Goal: Task Accomplishment & Management: Manage account settings

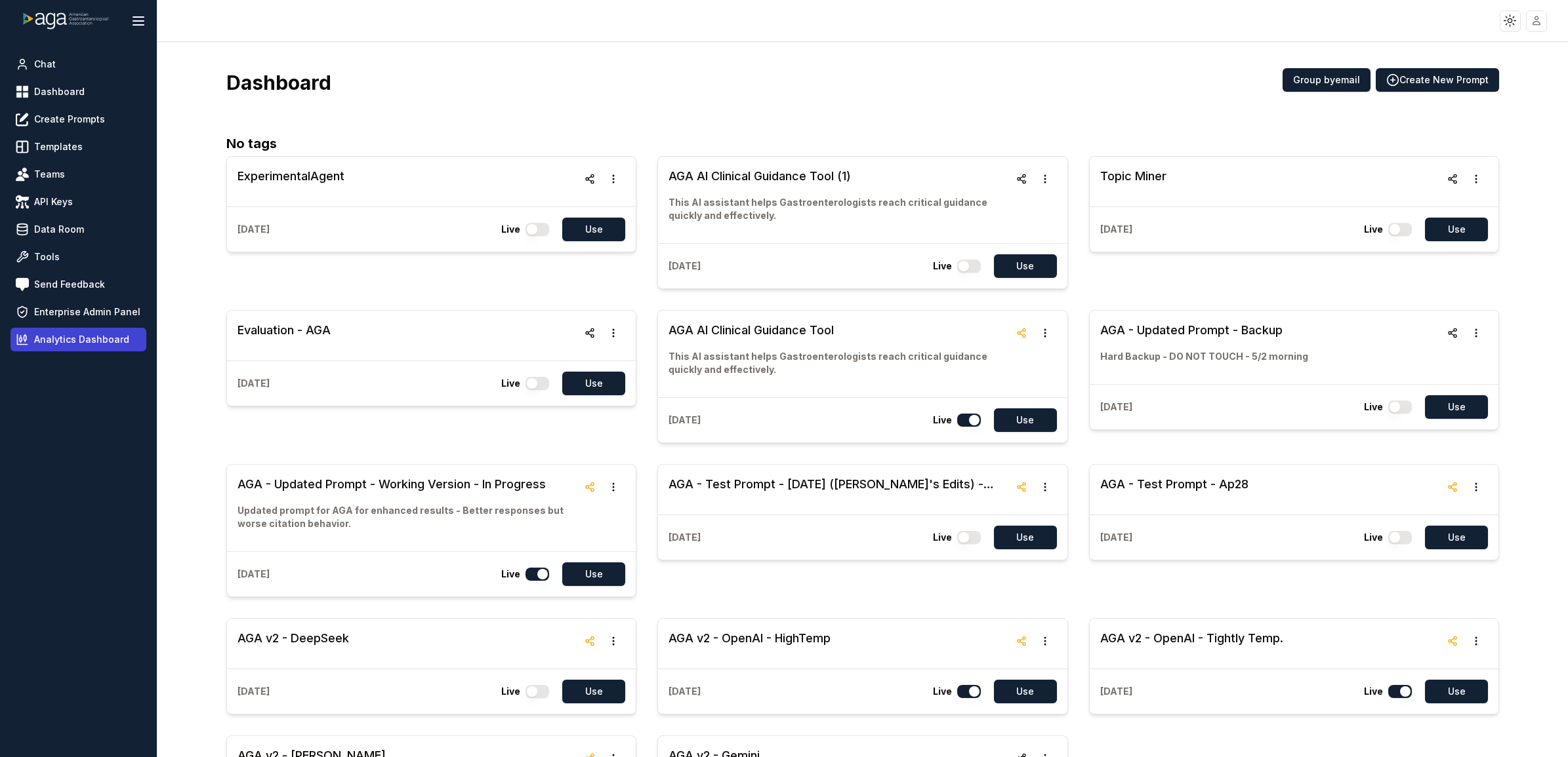
click at [103, 330] on span "Analytics Dashboard" at bounding box center [82, 339] width 95 height 13
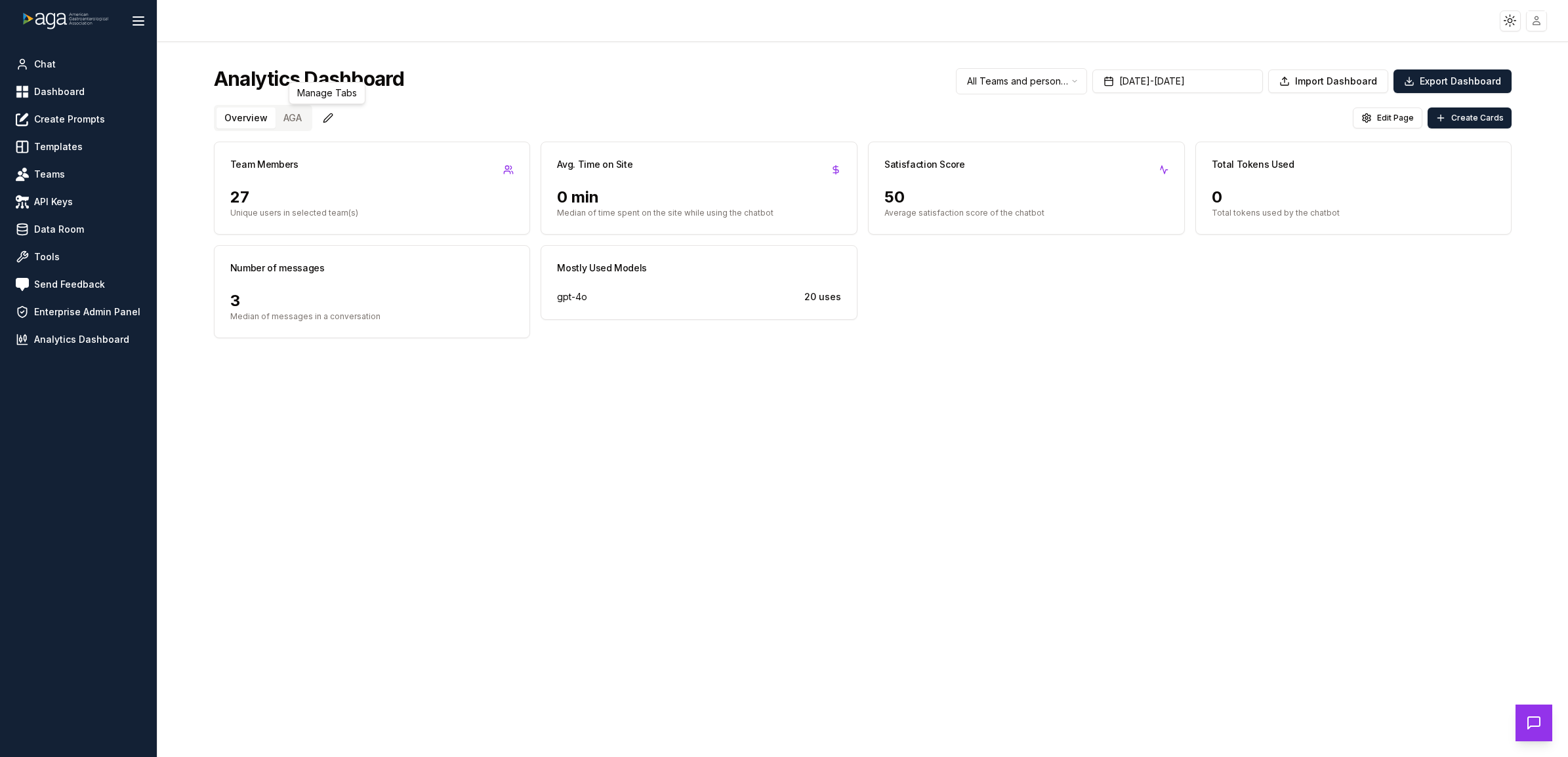
click at [296, 118] on button "AGA" at bounding box center [293, 118] width 34 height 21
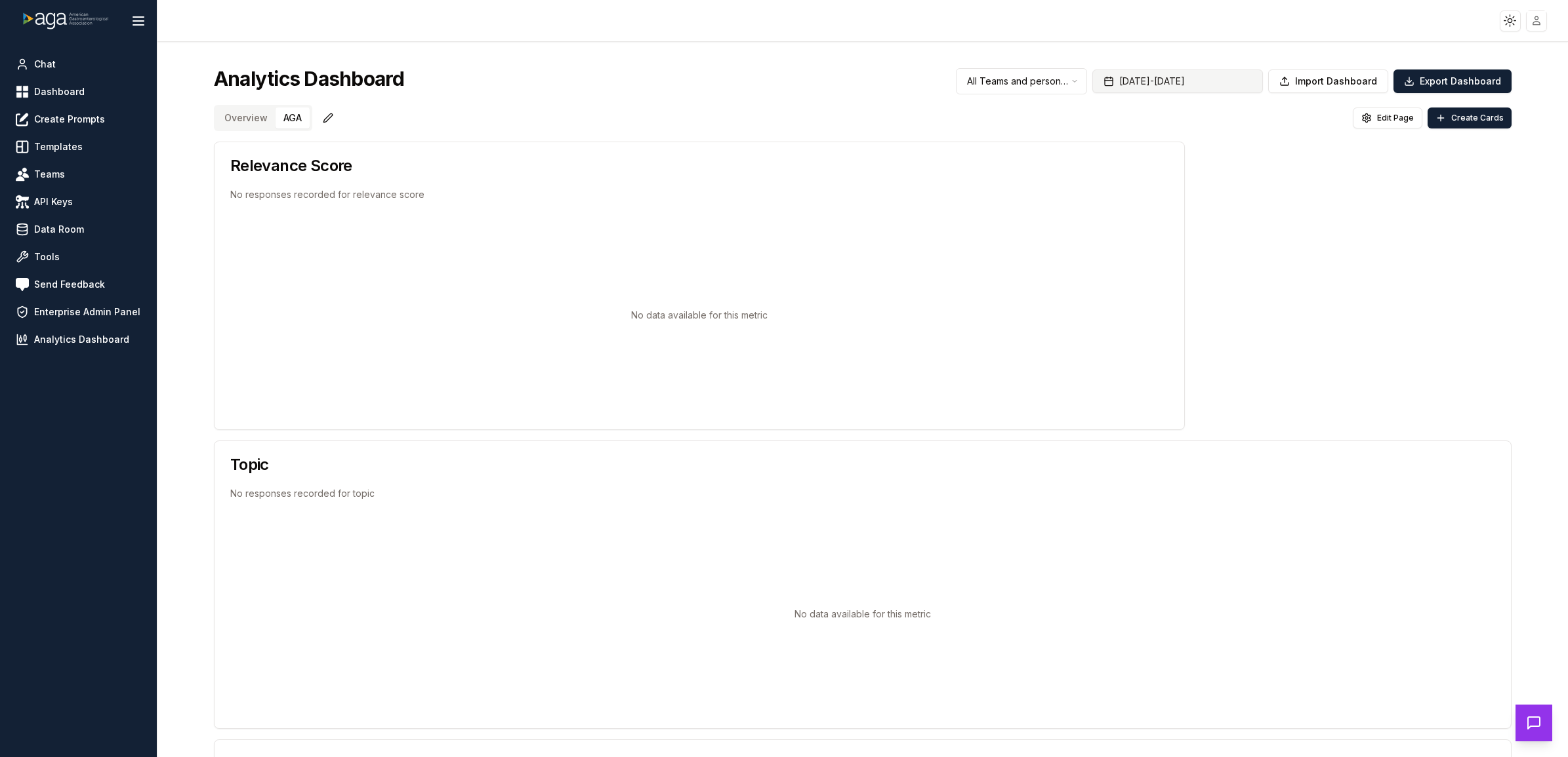
click at [1166, 79] on button "[DATE] - [DATE]" at bounding box center [1178, 81] width 171 height 23
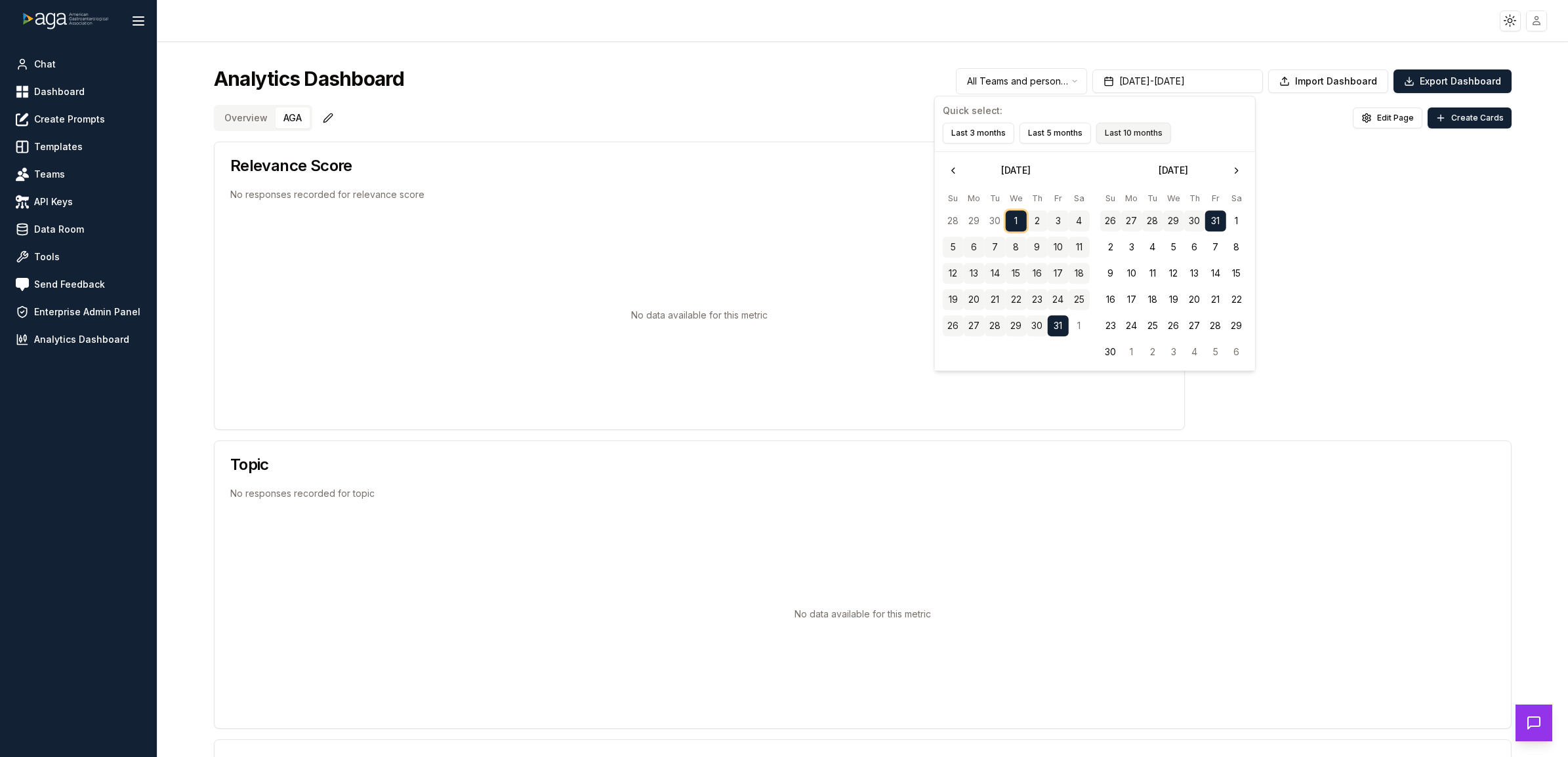
click at [1132, 135] on button "Last 10 months" at bounding box center [1133, 133] width 75 height 21
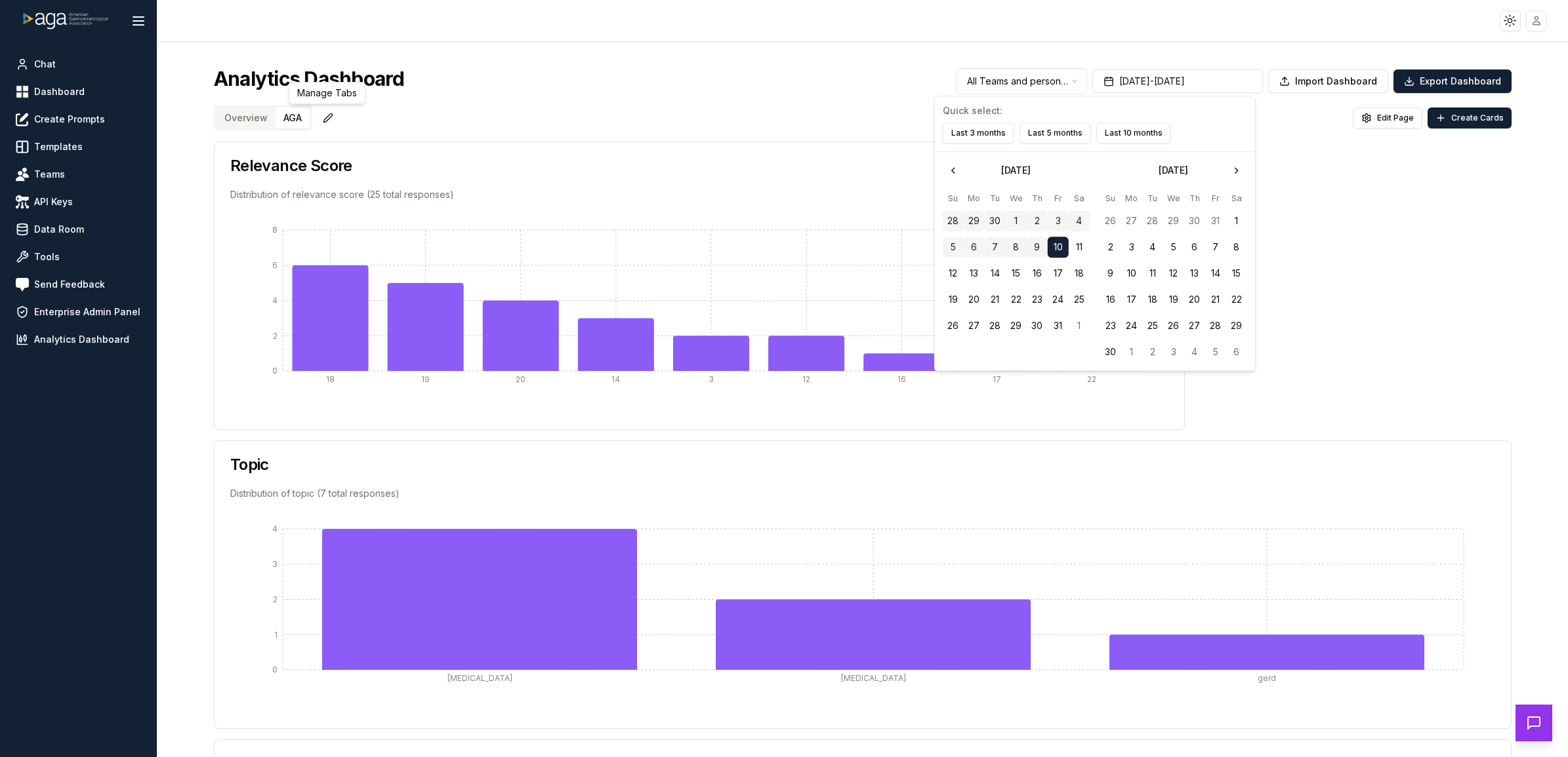
click at [244, 119] on button "Overview" at bounding box center [246, 118] width 59 height 21
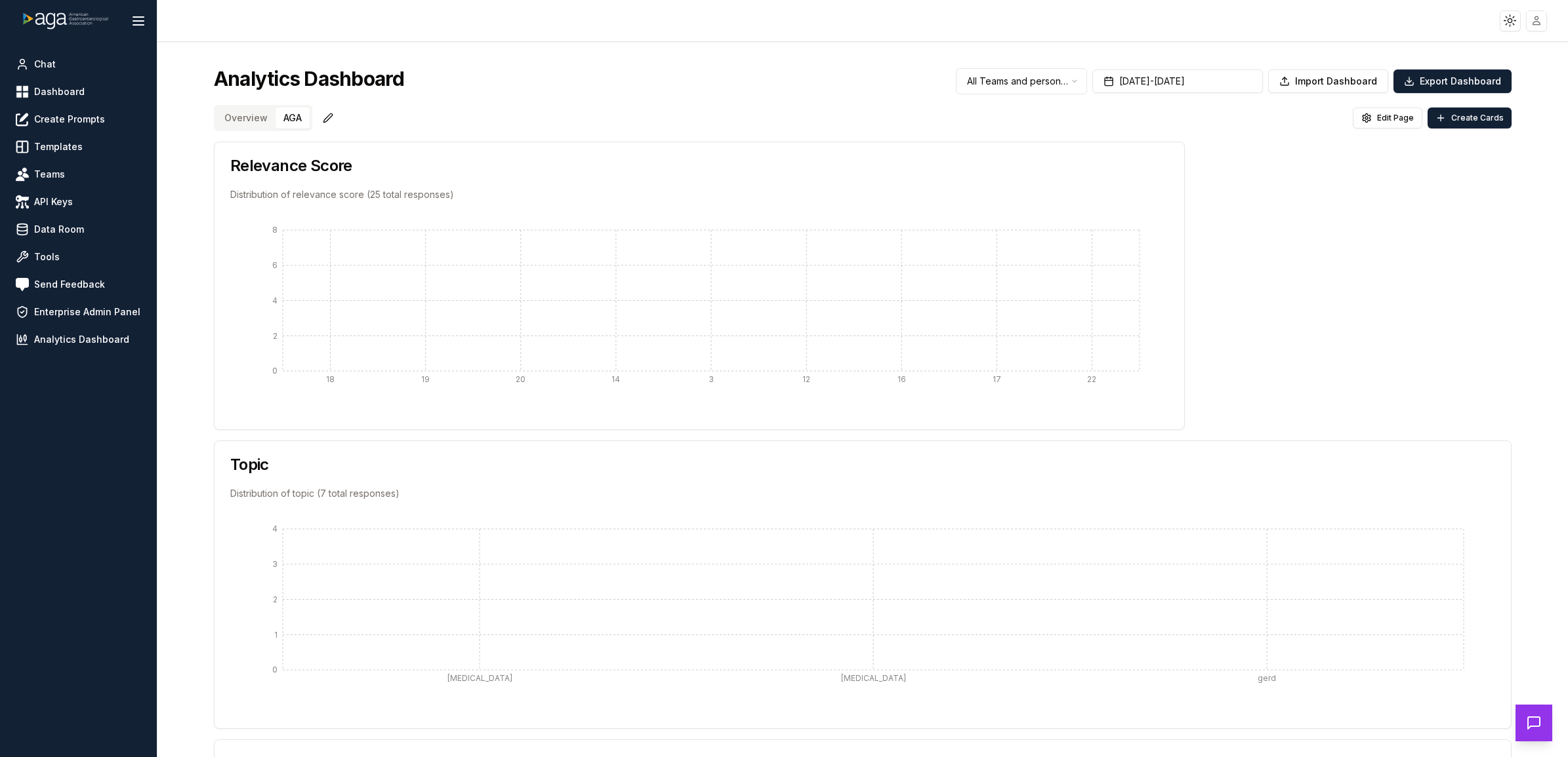
click at [290, 122] on button "AGA" at bounding box center [293, 118] width 34 height 21
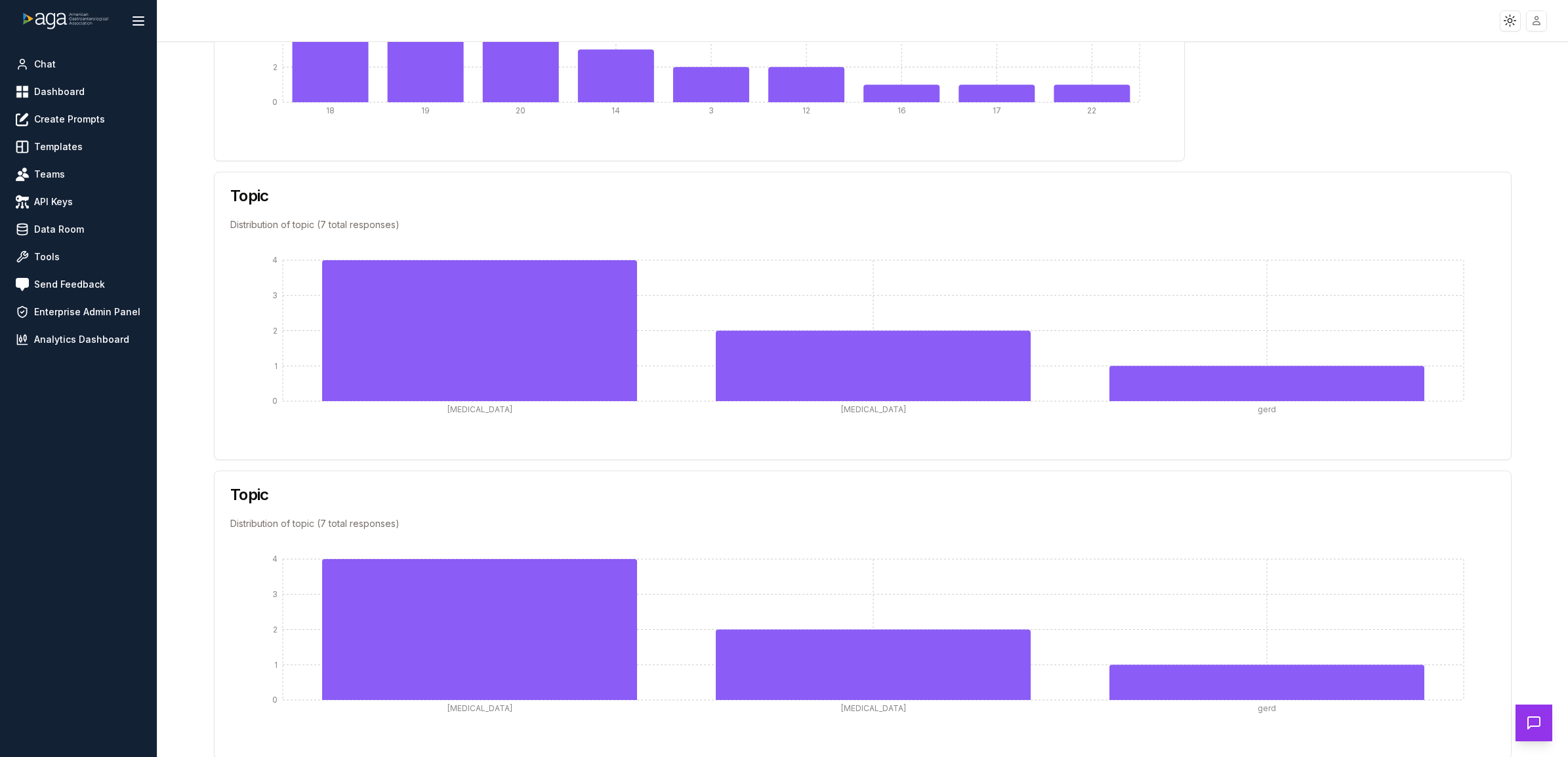
scroll to position [297, 0]
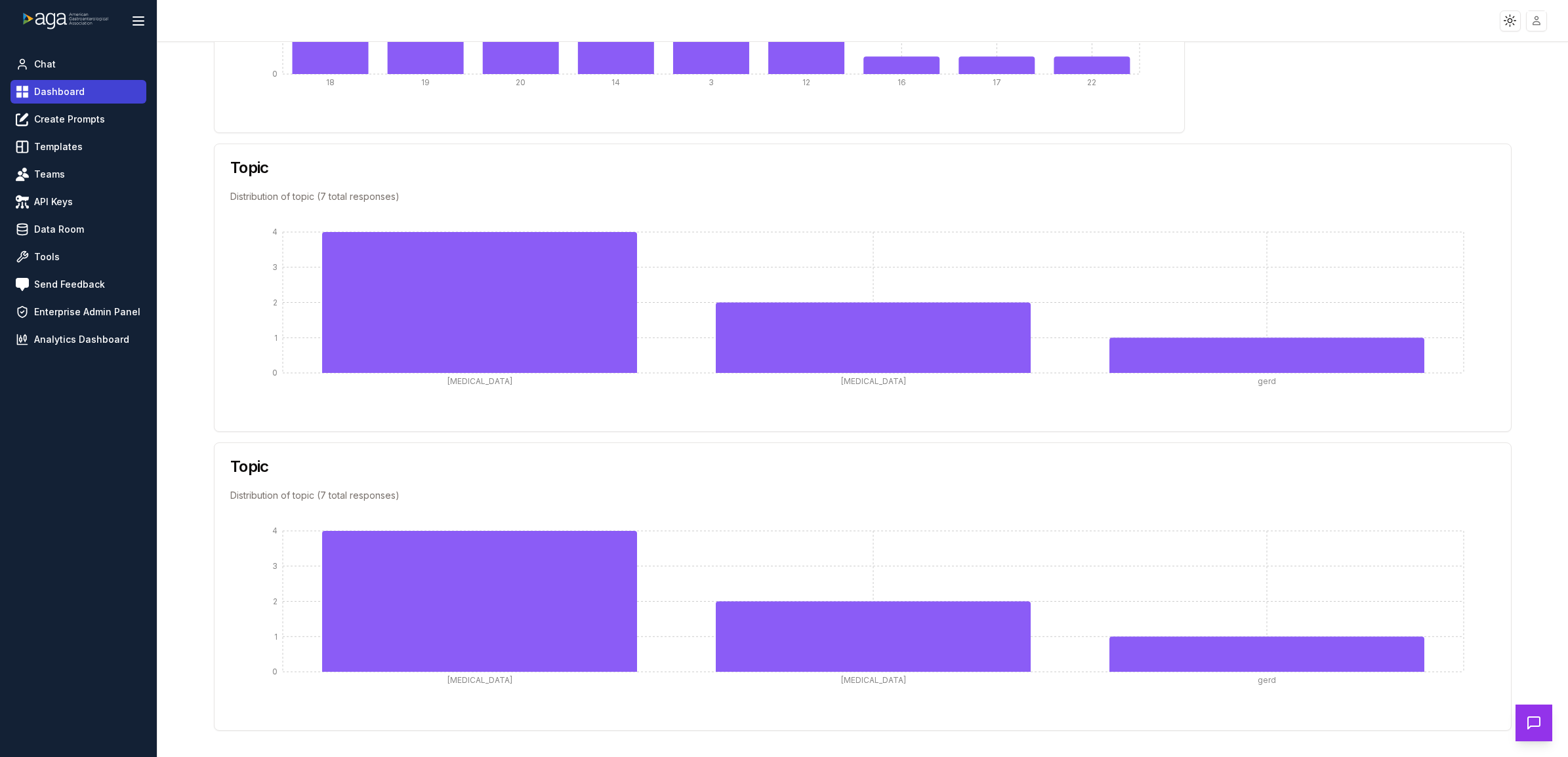
click at [107, 100] on link "Dashboard" at bounding box center [78, 92] width 136 height 23
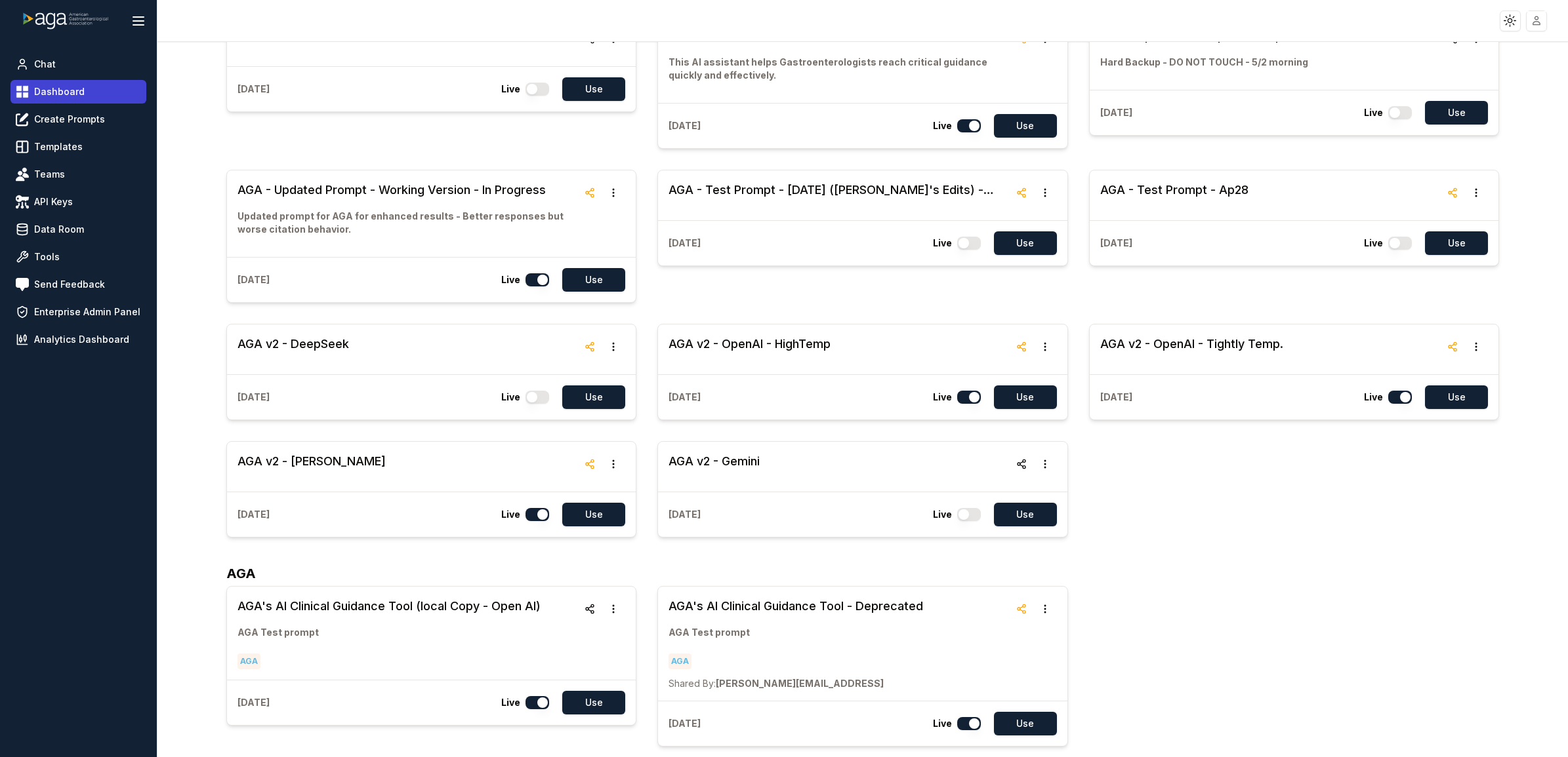
scroll to position [4, 0]
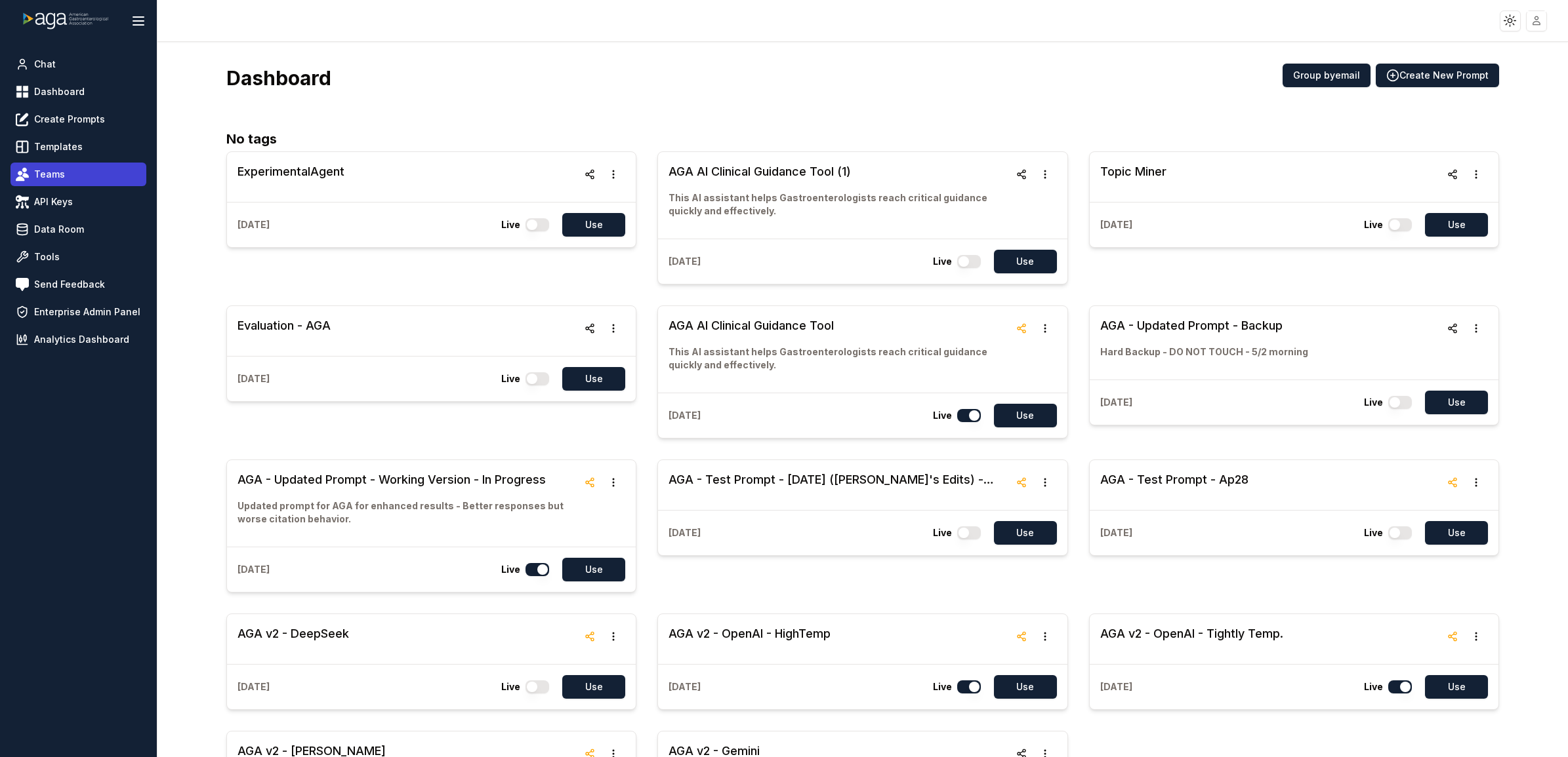
click at [107, 177] on link "Teams" at bounding box center [78, 174] width 136 height 23
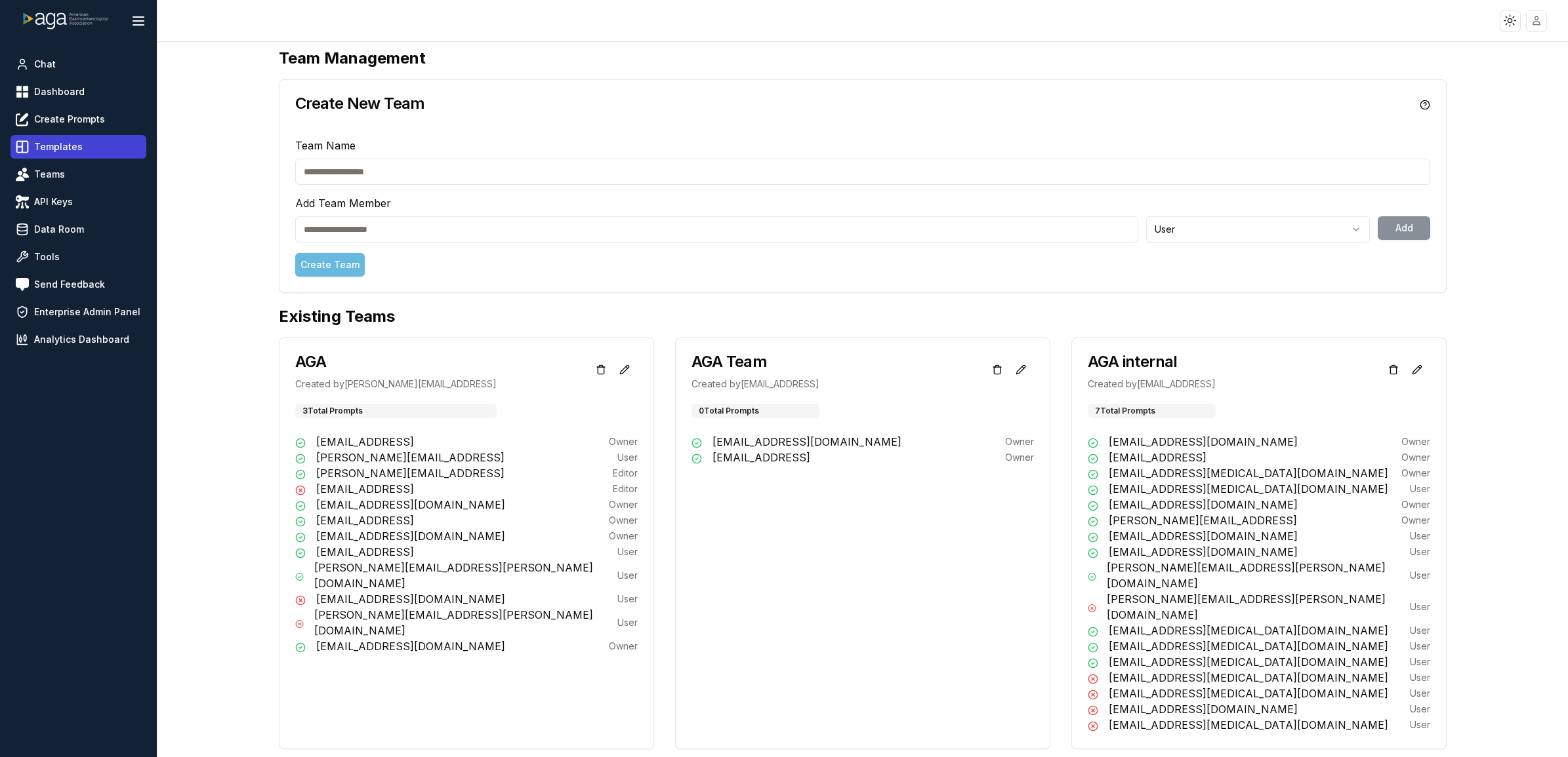
click at [103, 145] on link "Templates" at bounding box center [78, 146] width 136 height 23
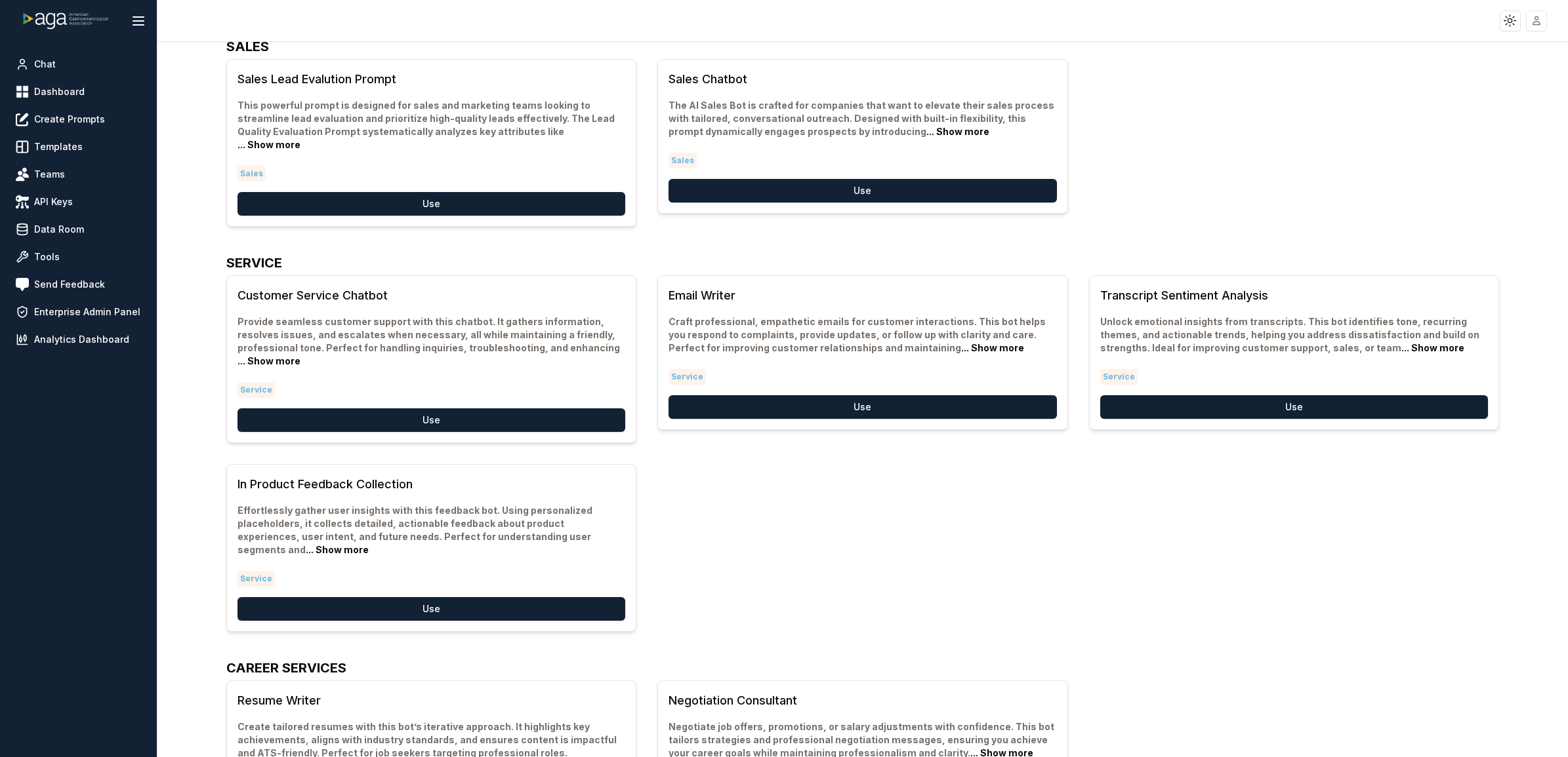
scroll to position [169, 0]
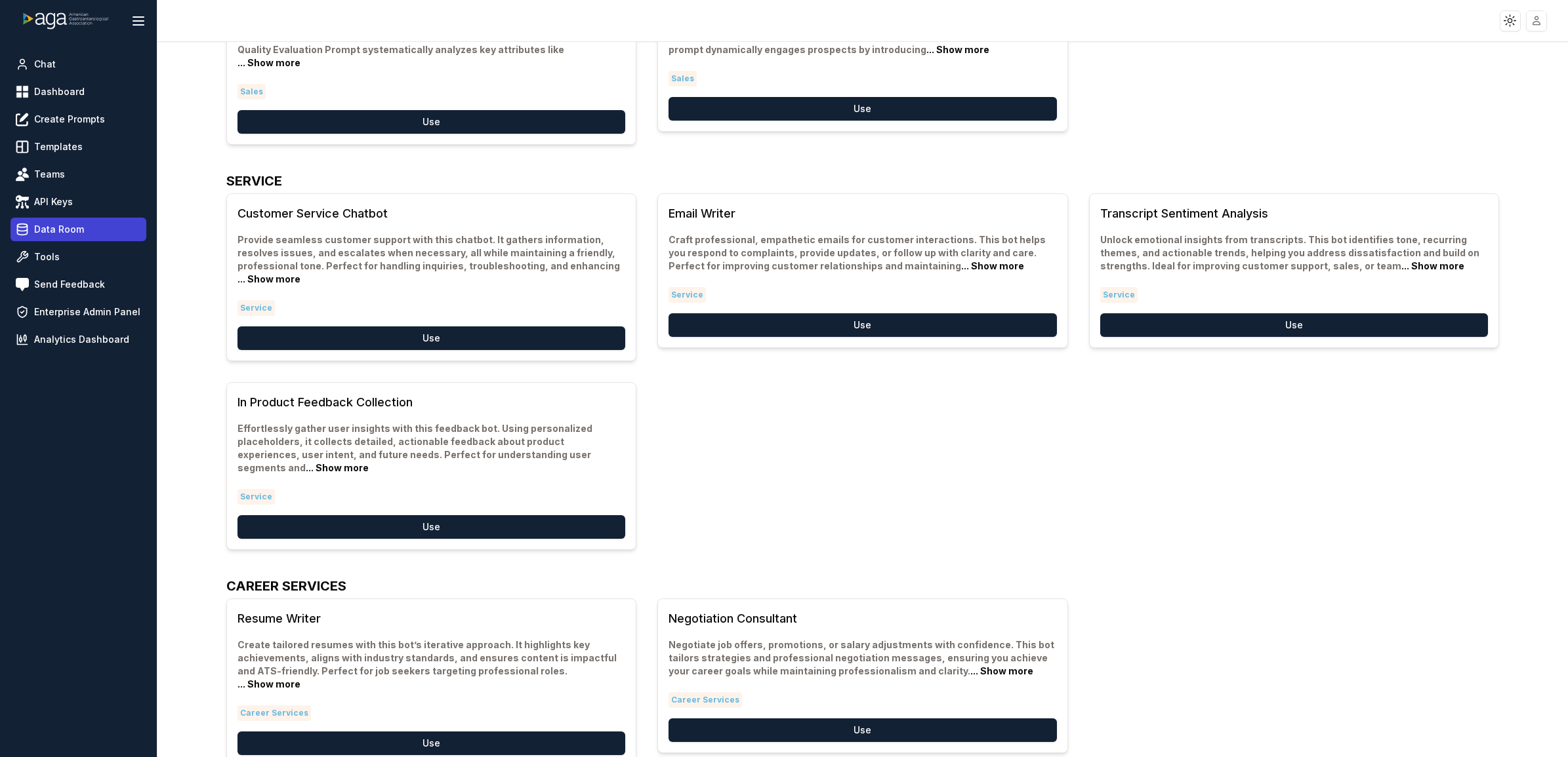
click at [93, 224] on link "Data Room" at bounding box center [78, 229] width 136 height 23
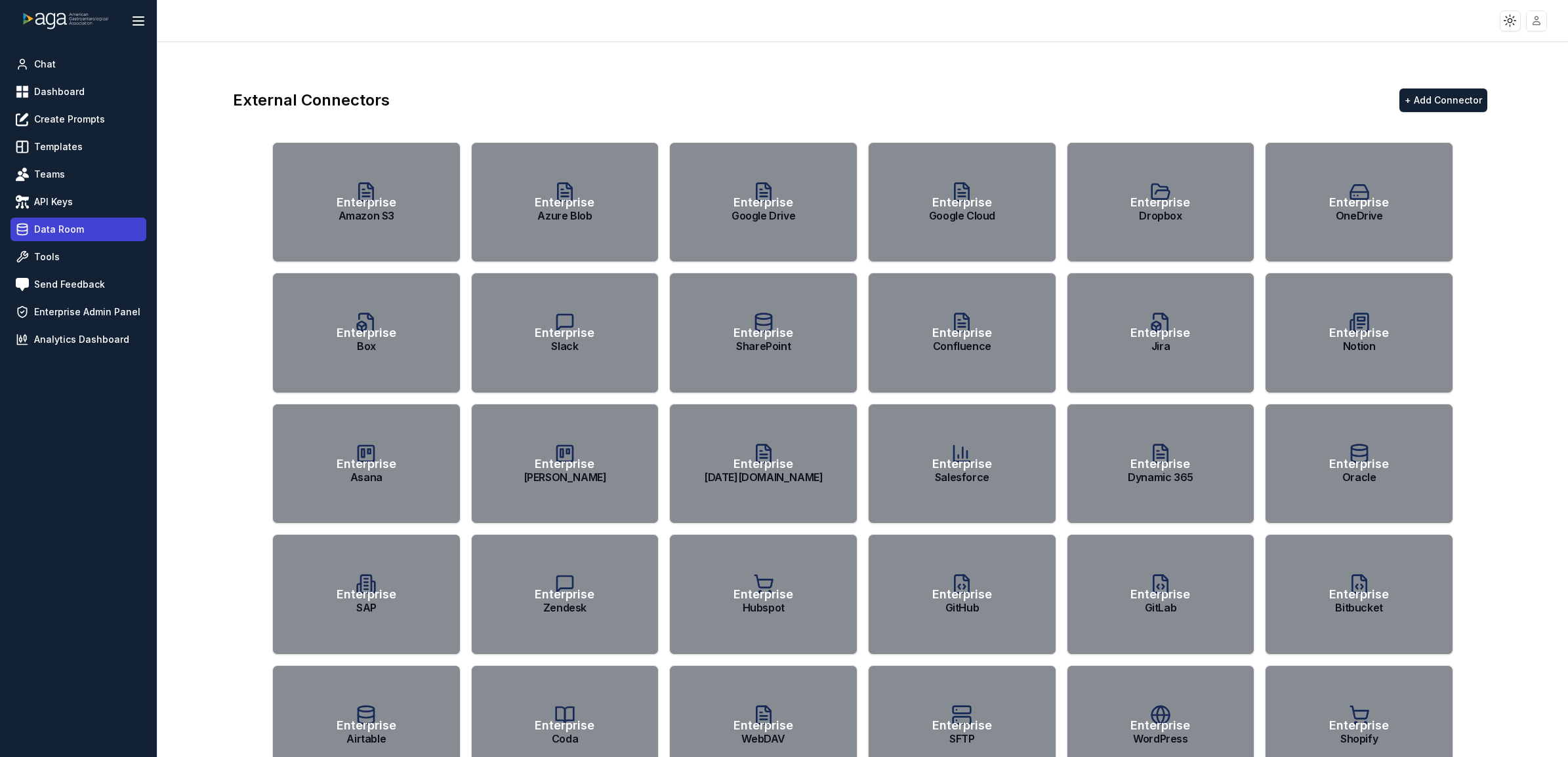
scroll to position [4, 0]
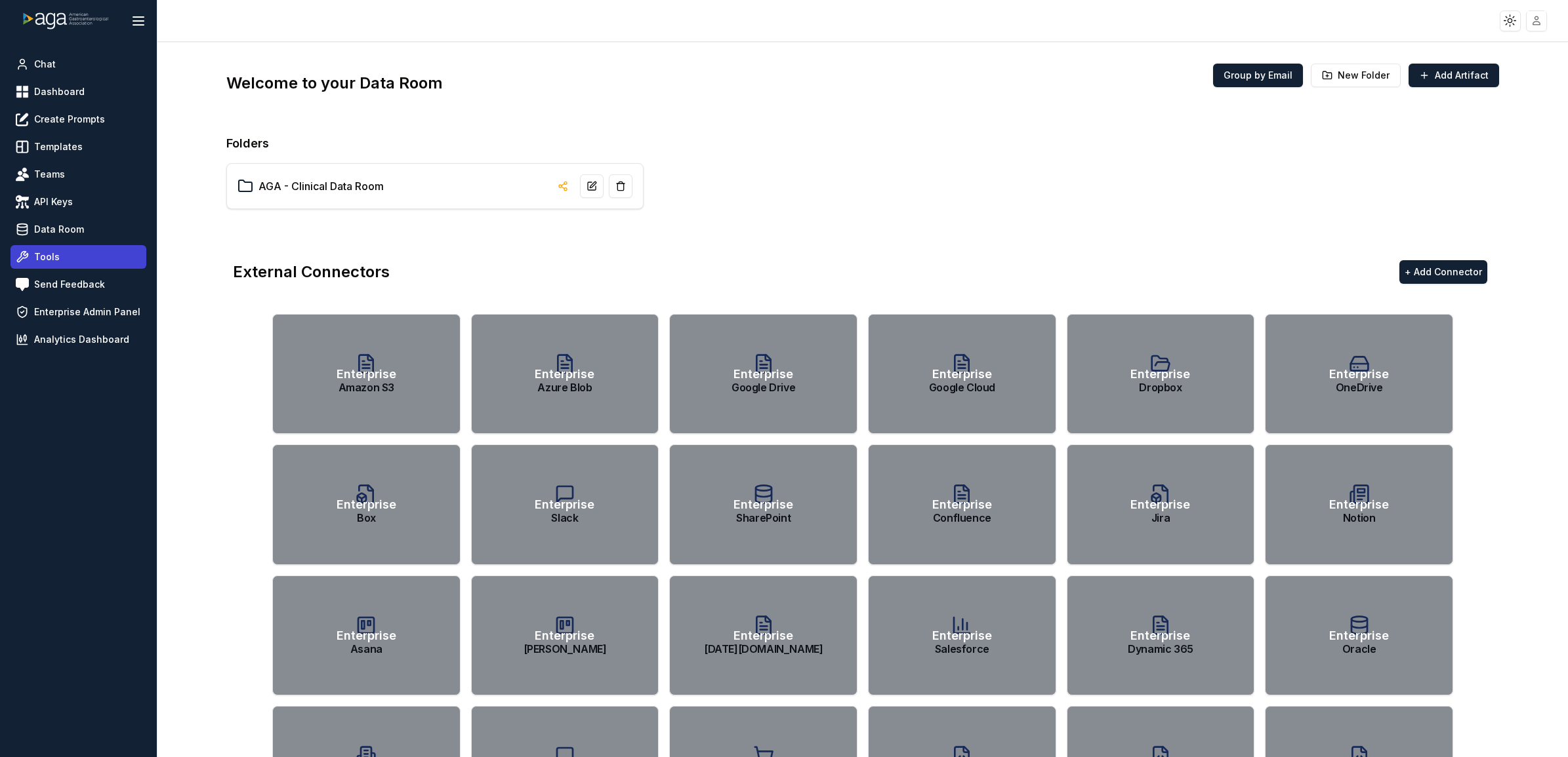
click at [93, 259] on link "Tools" at bounding box center [78, 257] width 136 height 23
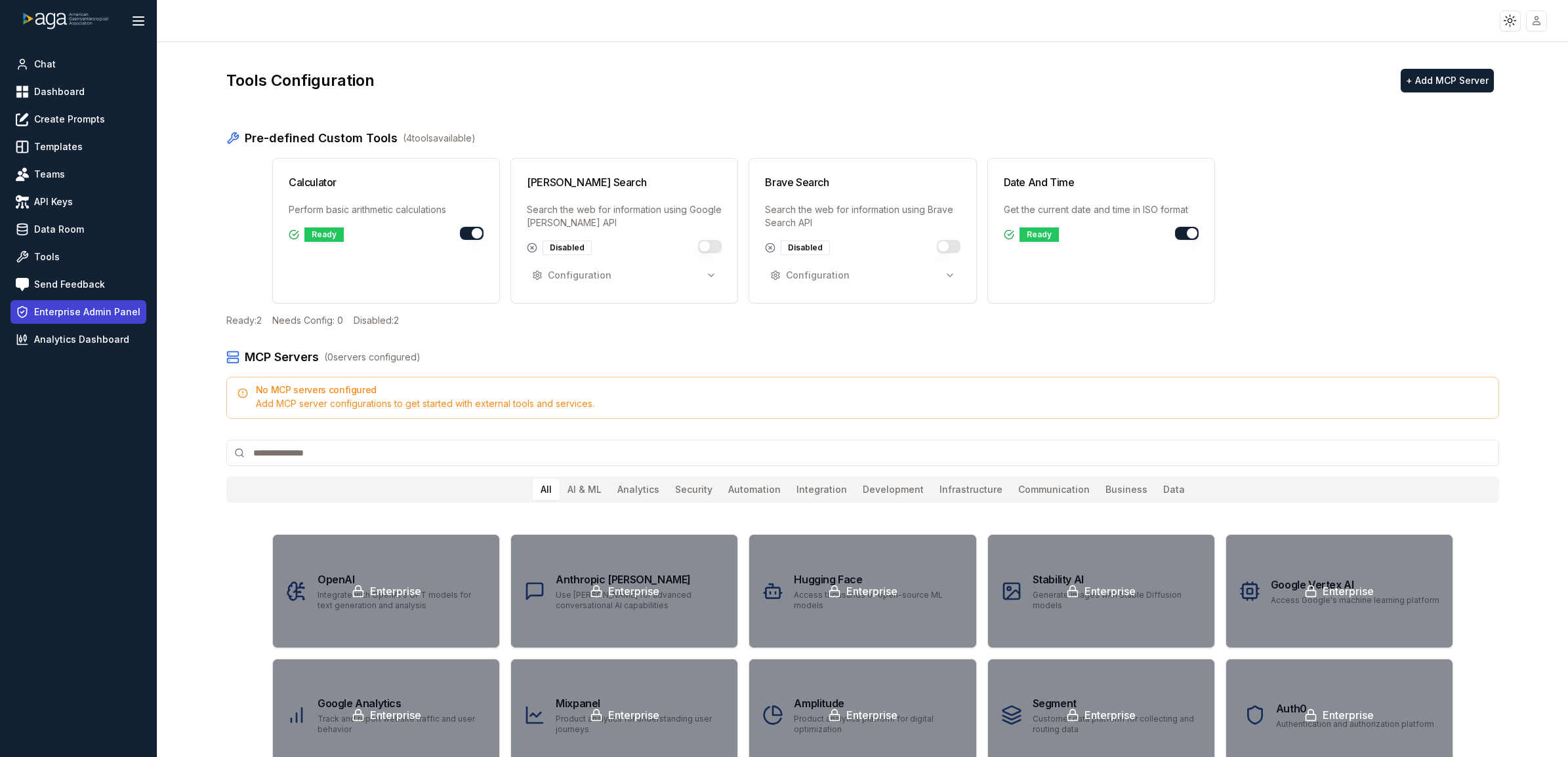
click at [96, 317] on span "Enterprise Admin Panel" at bounding box center [87, 312] width 106 height 13
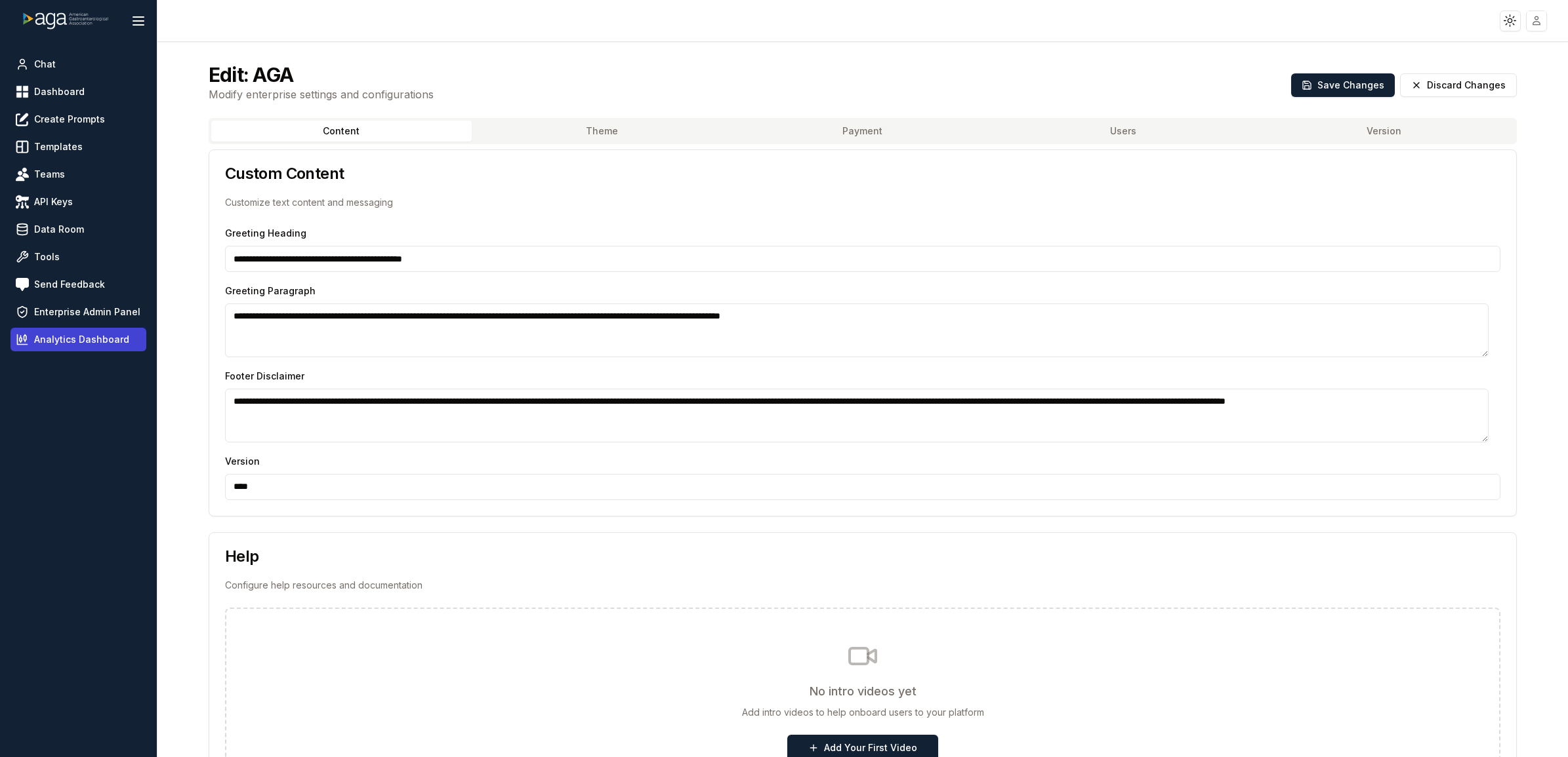
click at [96, 330] on span "Analytics Dashboard" at bounding box center [82, 339] width 95 height 13
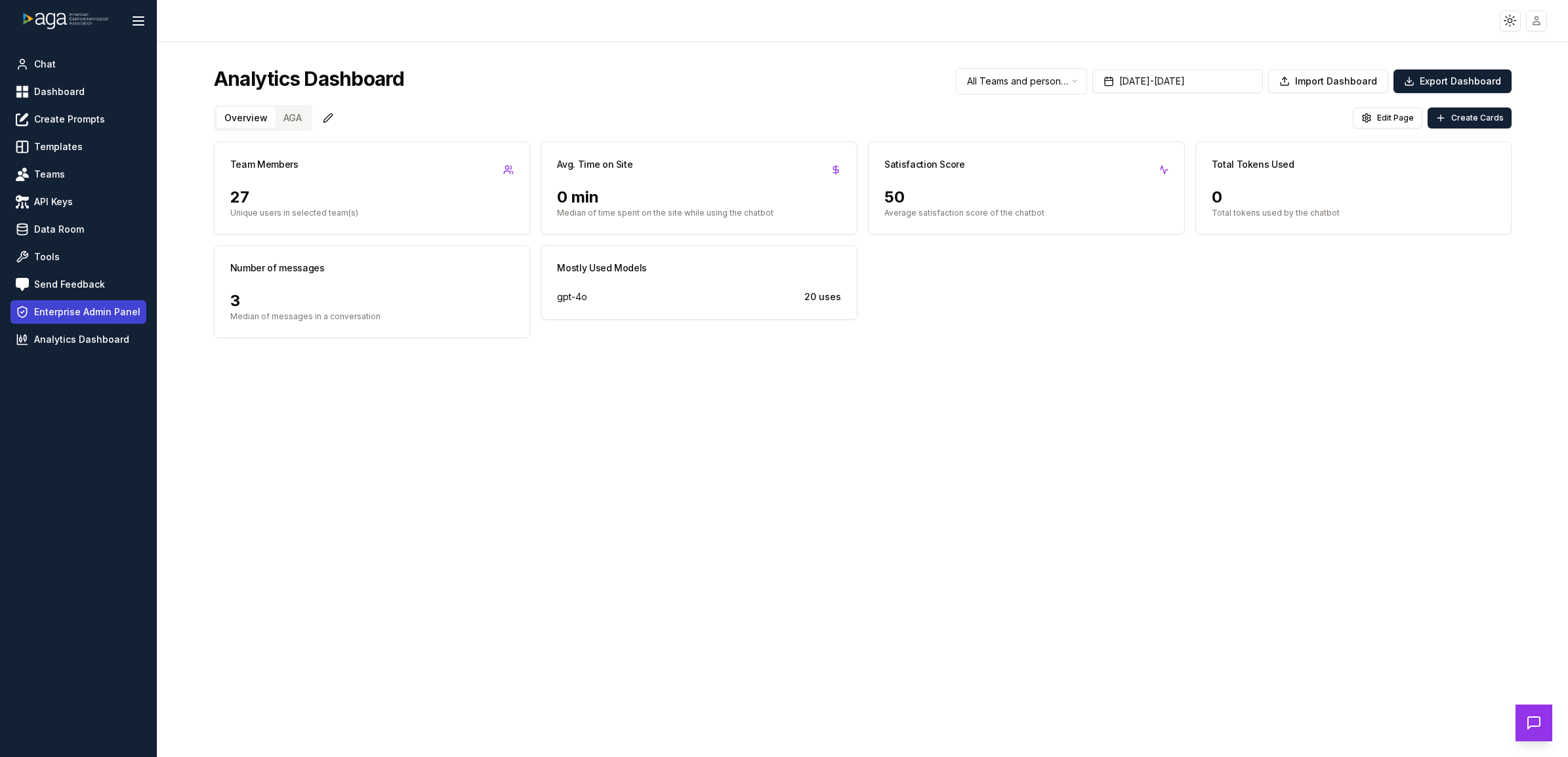
click at [96, 317] on span "Enterprise Admin Panel" at bounding box center [87, 312] width 106 height 13
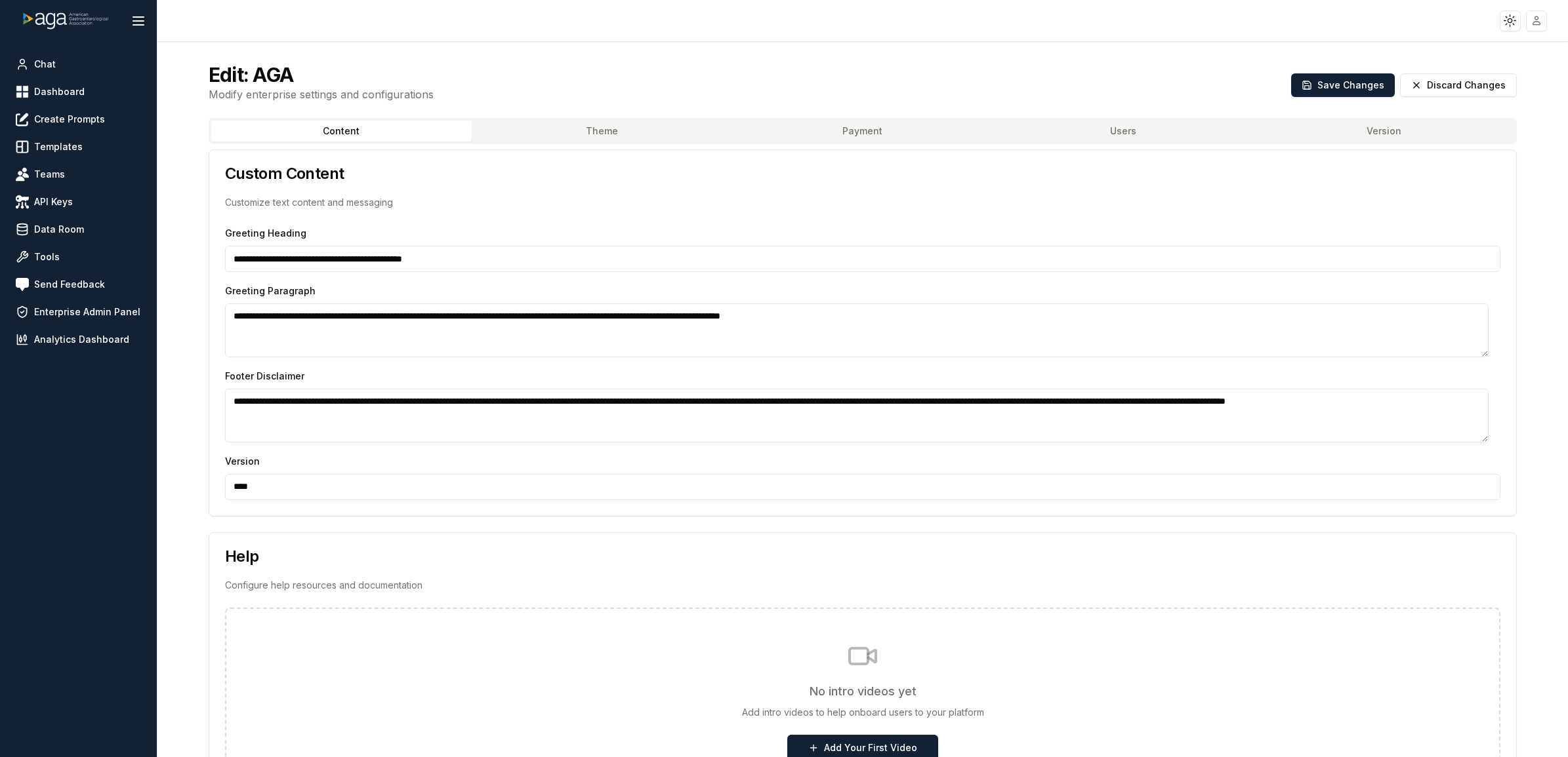
click at [1166, 135] on button "Version" at bounding box center [1384, 130] width 261 height 21
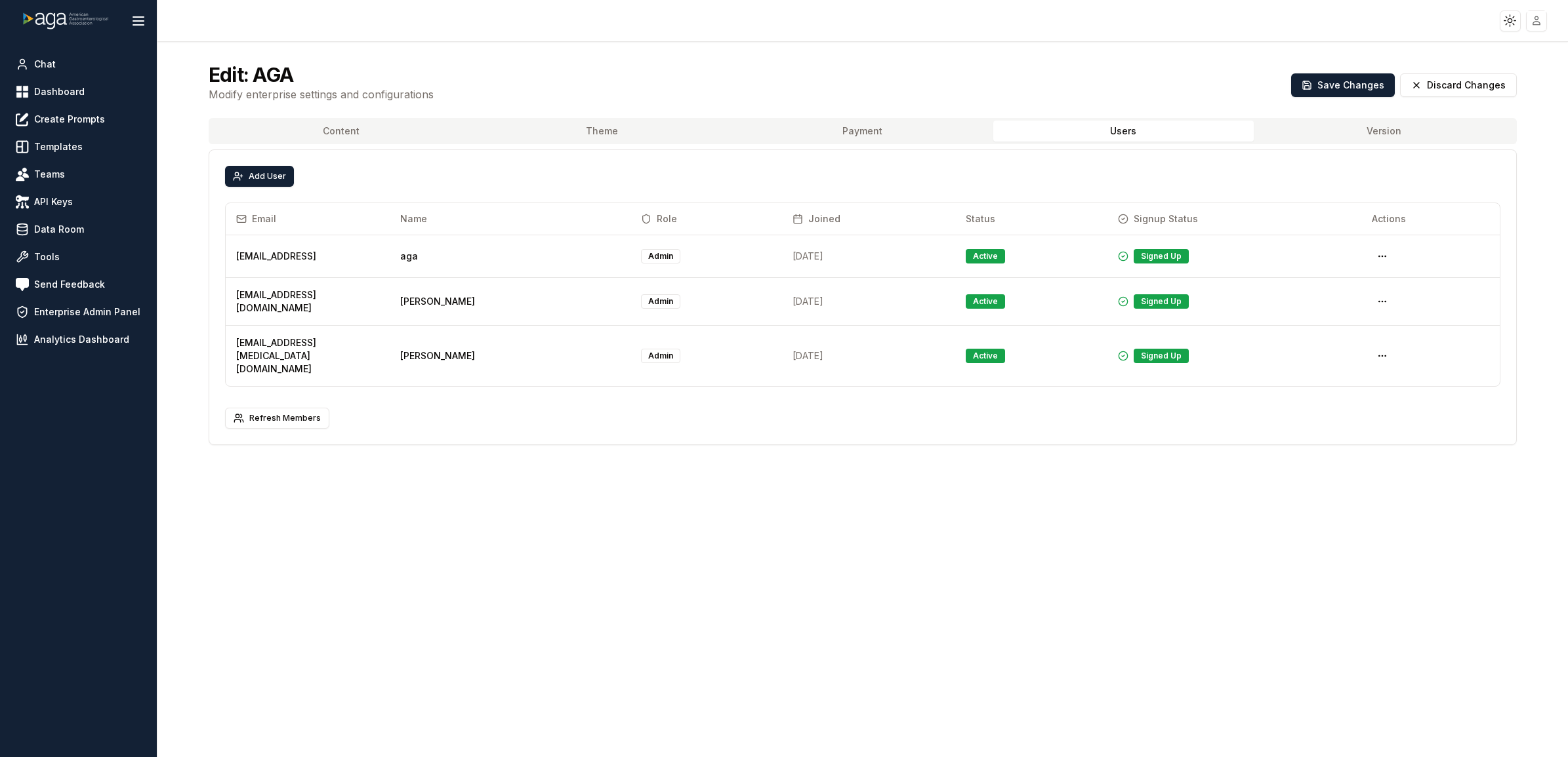
click at [1142, 136] on button "Users" at bounding box center [1124, 130] width 261 height 21
click at [876, 138] on button "Payment" at bounding box center [863, 130] width 261 height 21
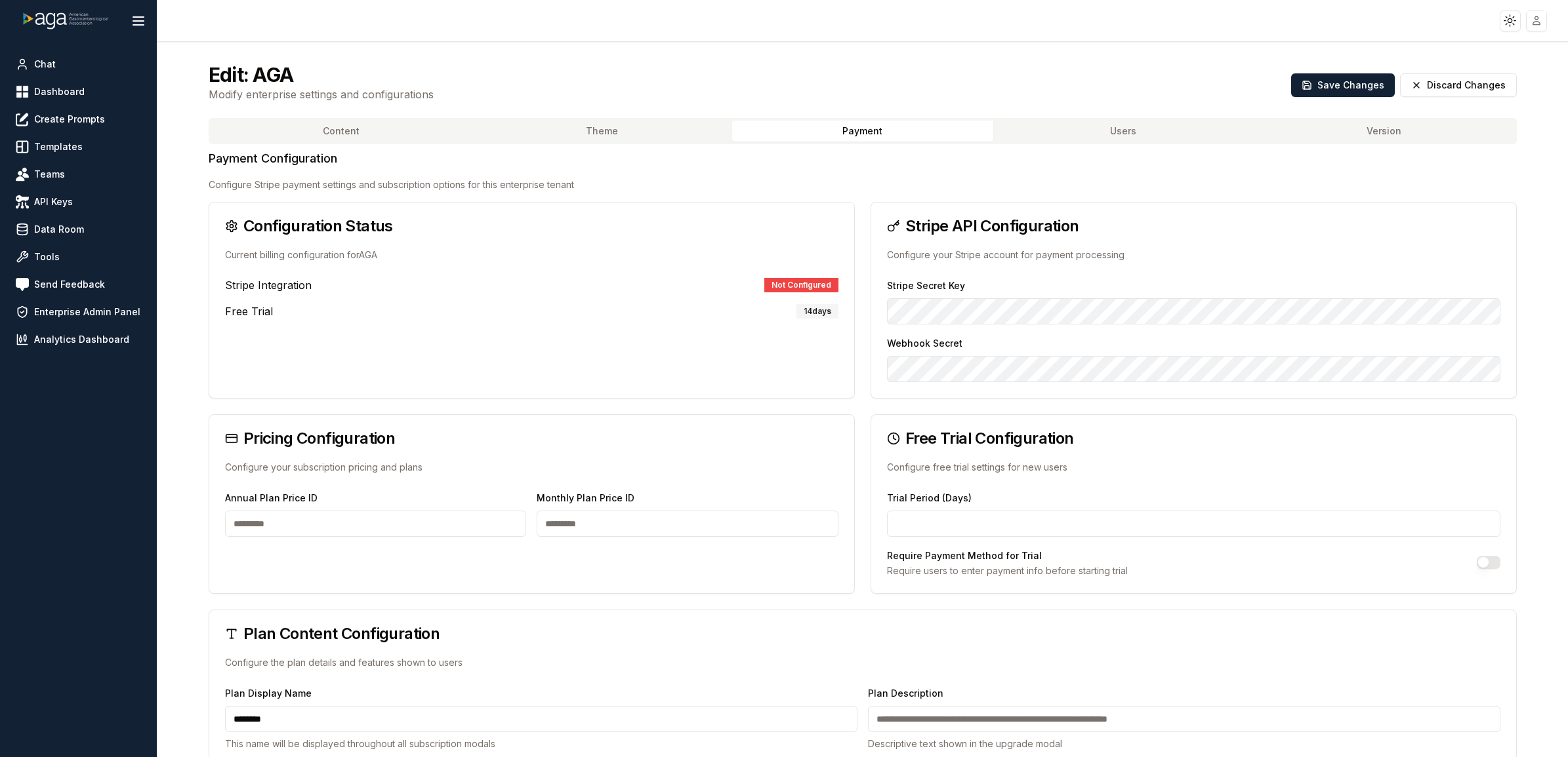
type input "**********"
click at [621, 128] on button "Theme" at bounding box center [602, 130] width 261 height 21
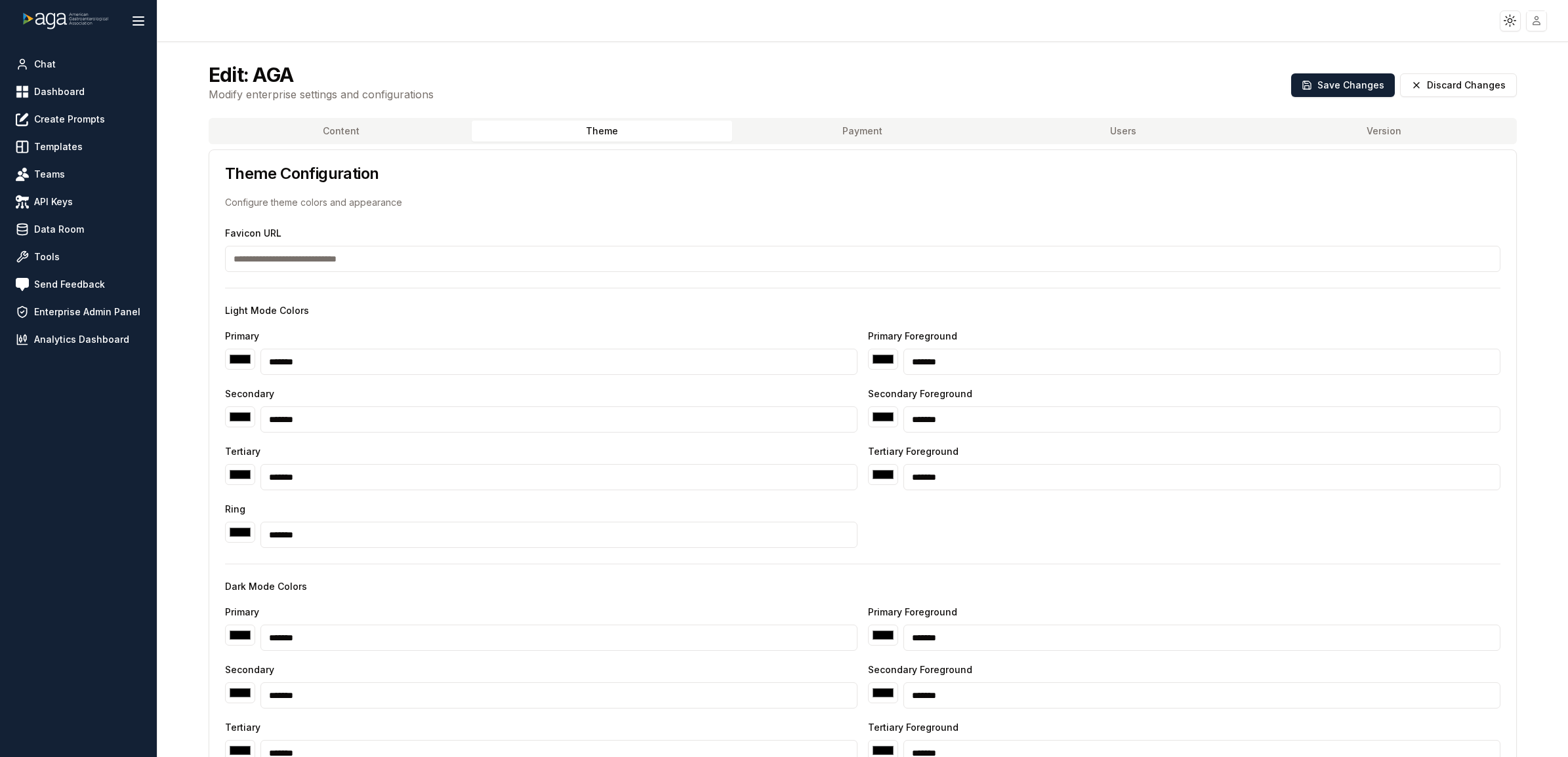
click at [341, 126] on button "Content" at bounding box center [341, 130] width 261 height 21
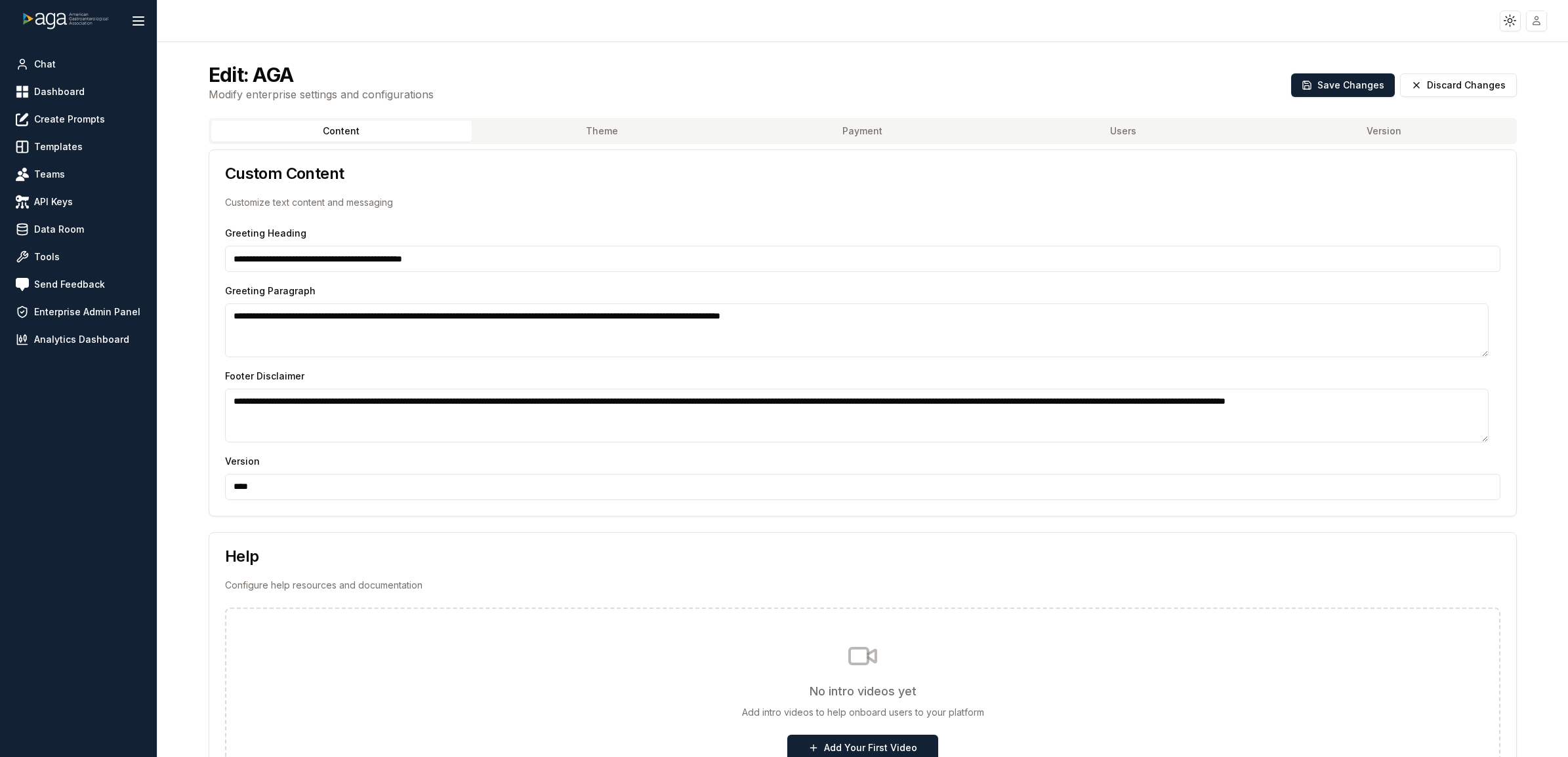
click at [111, 105] on nav "Chat Dashboard Create Prompts Templates Teams API Keys Data Room Tools Send Fee…" at bounding box center [78, 201] width 136 height 299
click at [113, 127] on link "Create Prompts" at bounding box center [78, 119] width 136 height 23
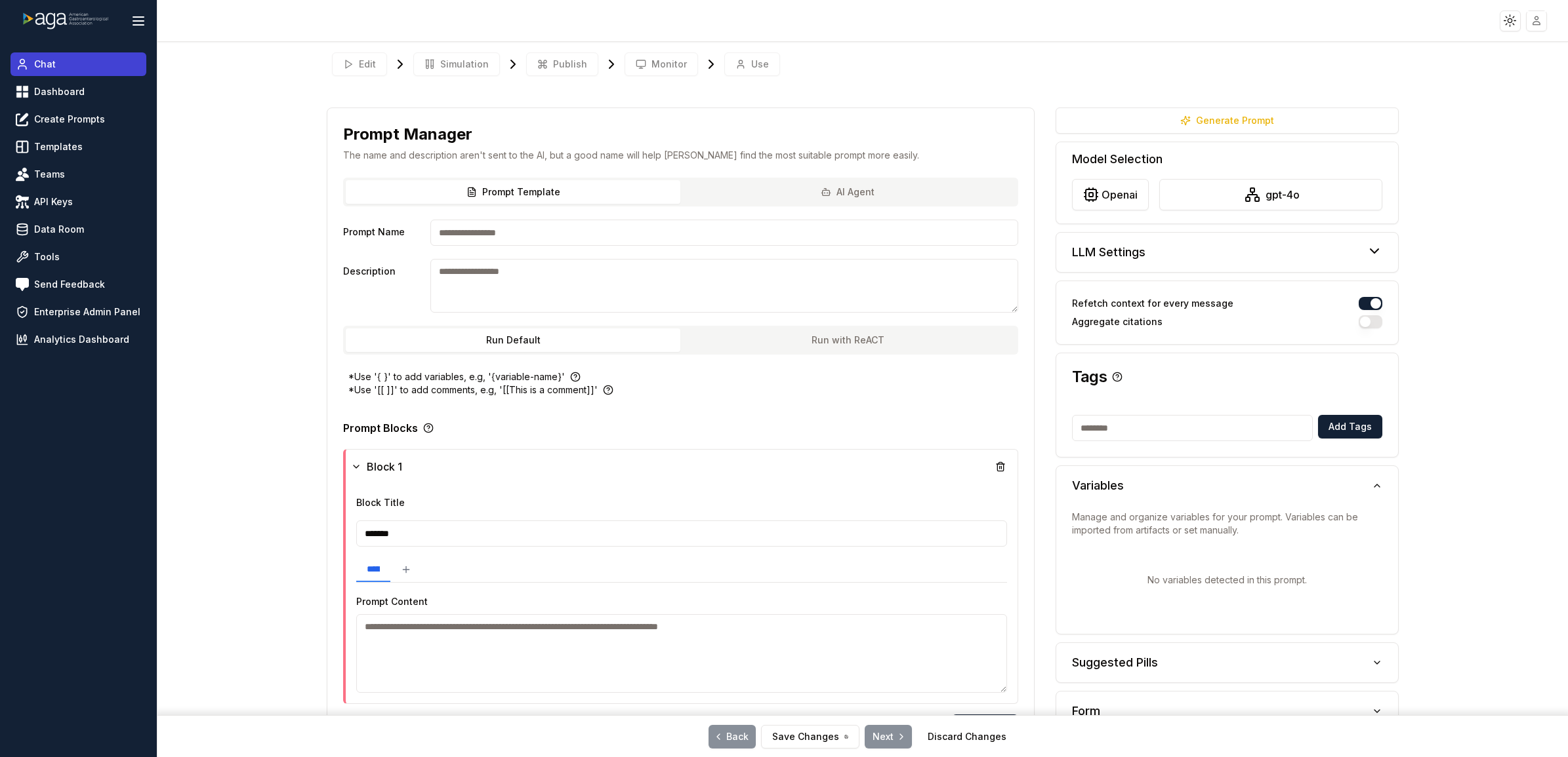
click at [59, 69] on link "Chat" at bounding box center [78, 64] width 136 height 23
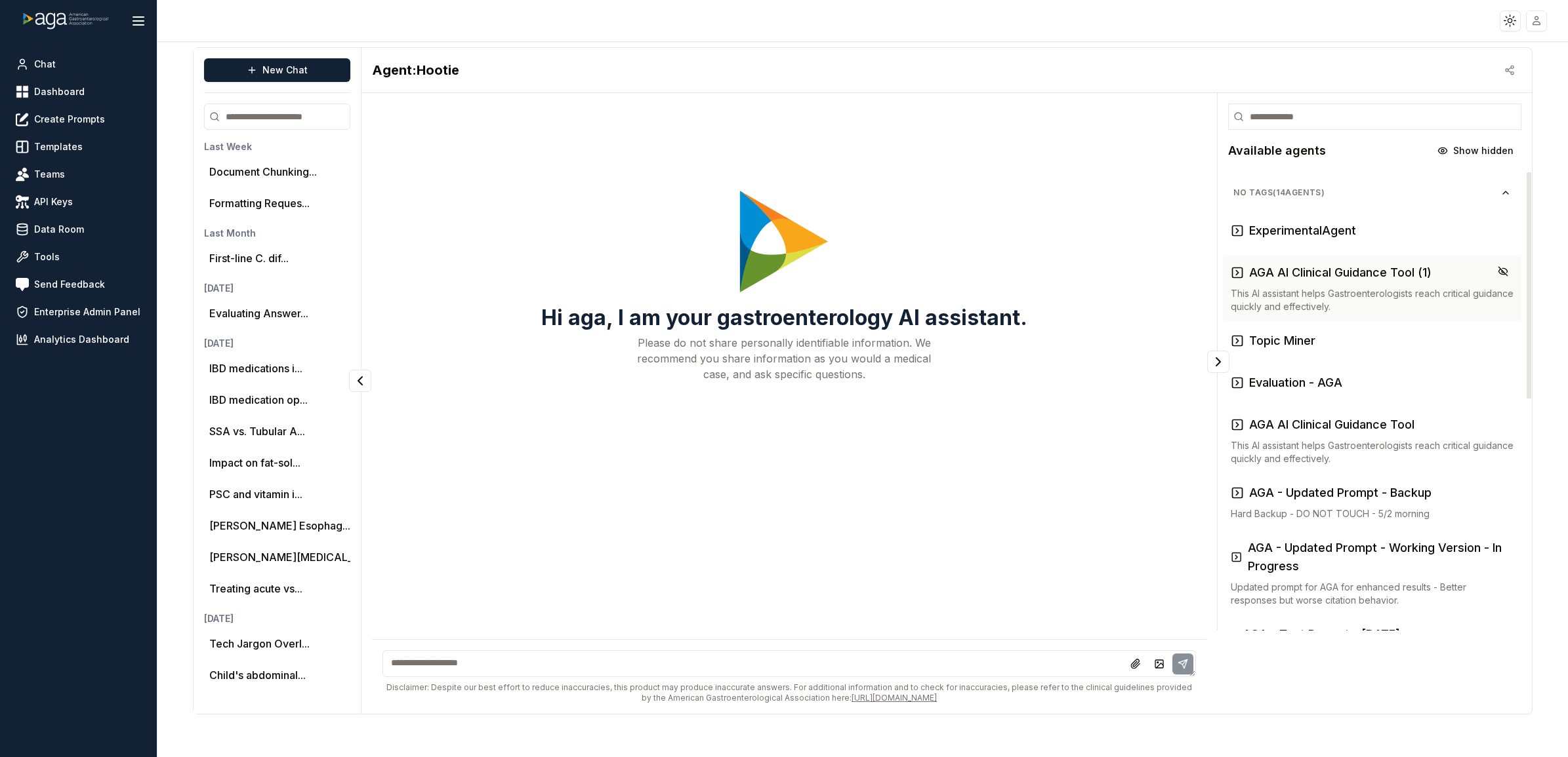
click at [1166, 284] on div "AGA AI Clinical Guidance Tool (1) This AI assistant helps Gastroenterologists r…" at bounding box center [1372, 288] width 283 height 49
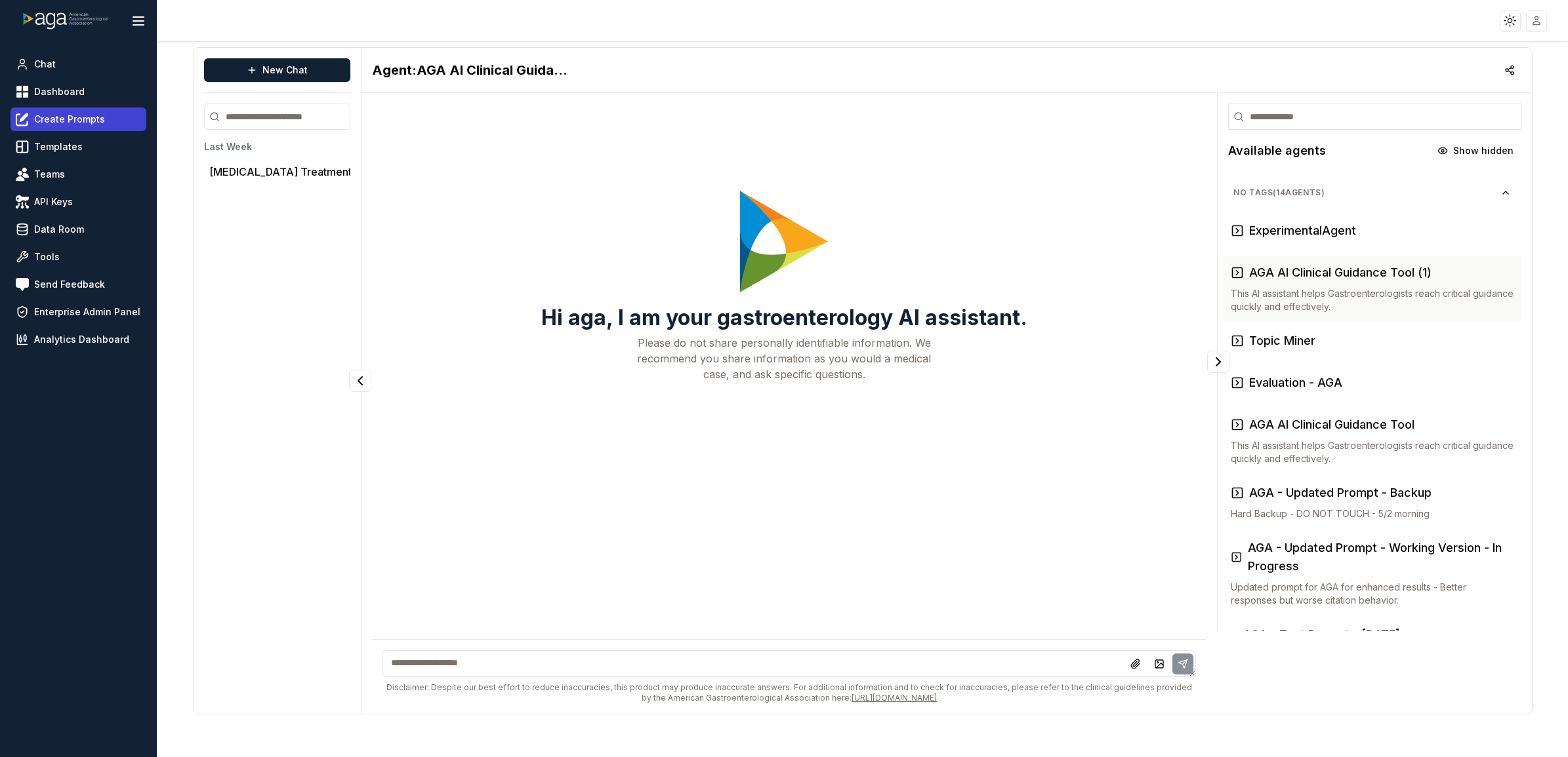
click at [99, 118] on span "Create Prompts" at bounding box center [69, 119] width 71 height 13
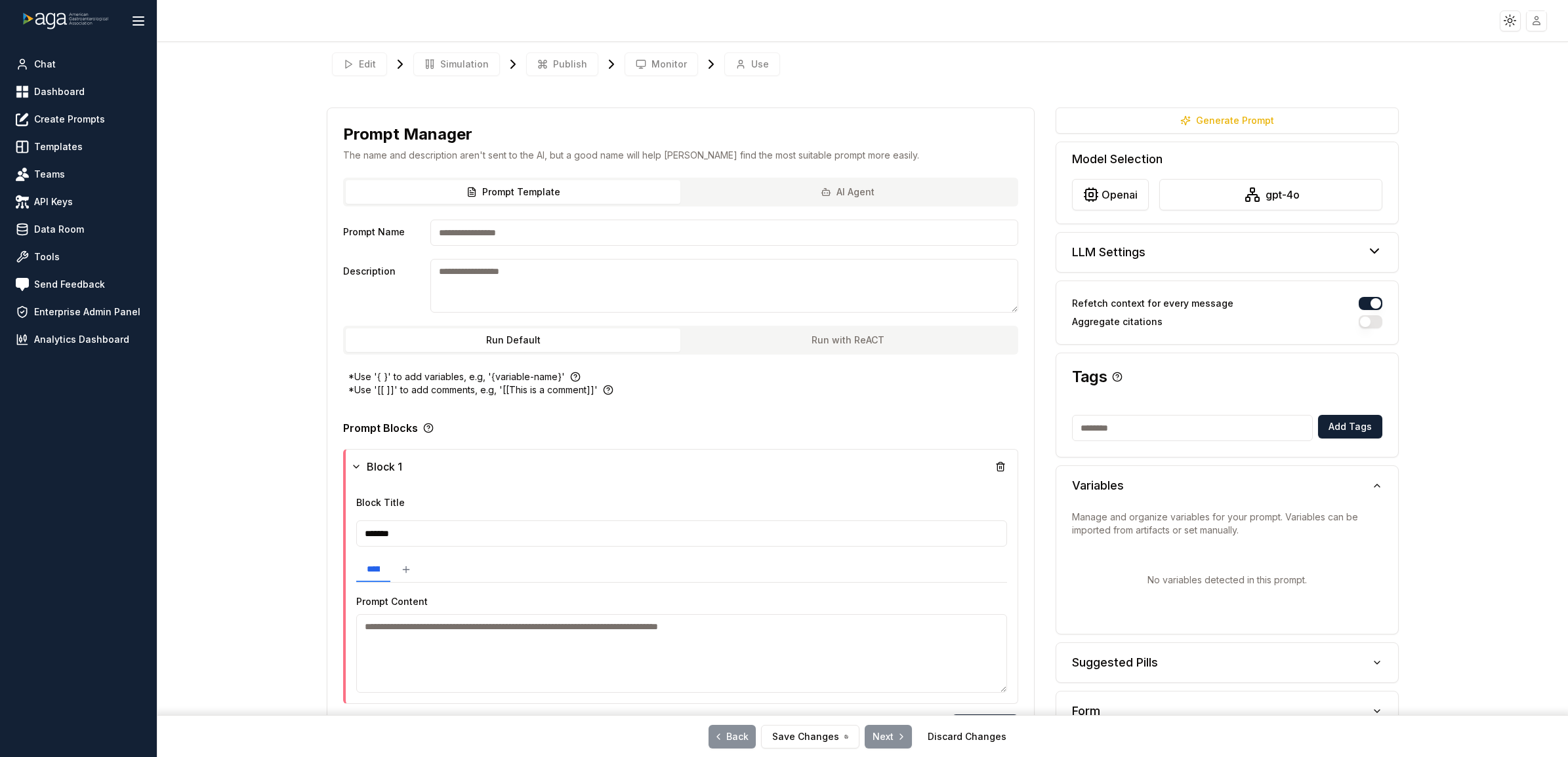
click at [647, 59] on div "Edit Simulation Publish Monitor Use" at bounding box center [863, 65] width 1072 height 34
click at [647, 63] on div "Edit Simulation Publish Monitor Use" at bounding box center [863, 65] width 1072 height 34
click at [689, 106] on div "**********" at bounding box center [863, 390] width 1072 height 576
click at [676, 67] on div "Edit Simulation Publish Monitor Use" at bounding box center [863, 65] width 1072 height 34
click at [102, 330] on div "Chat Dashboard Create Prompts Templates Teams API Keys Data Room Tools Send Fee…" at bounding box center [78, 400] width 157 height 716
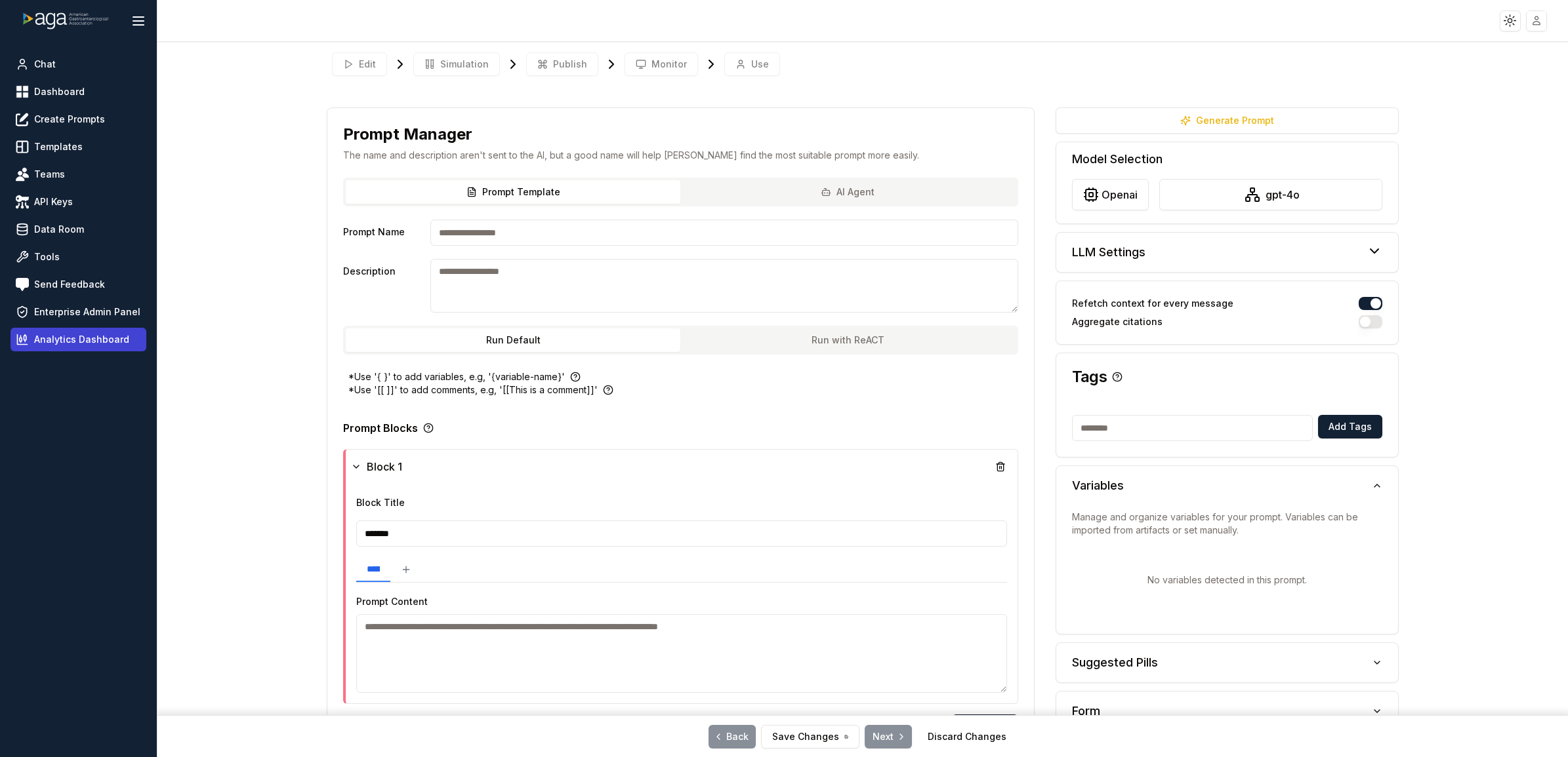
click at [102, 330] on span "Analytics Dashboard" at bounding box center [82, 339] width 95 height 13
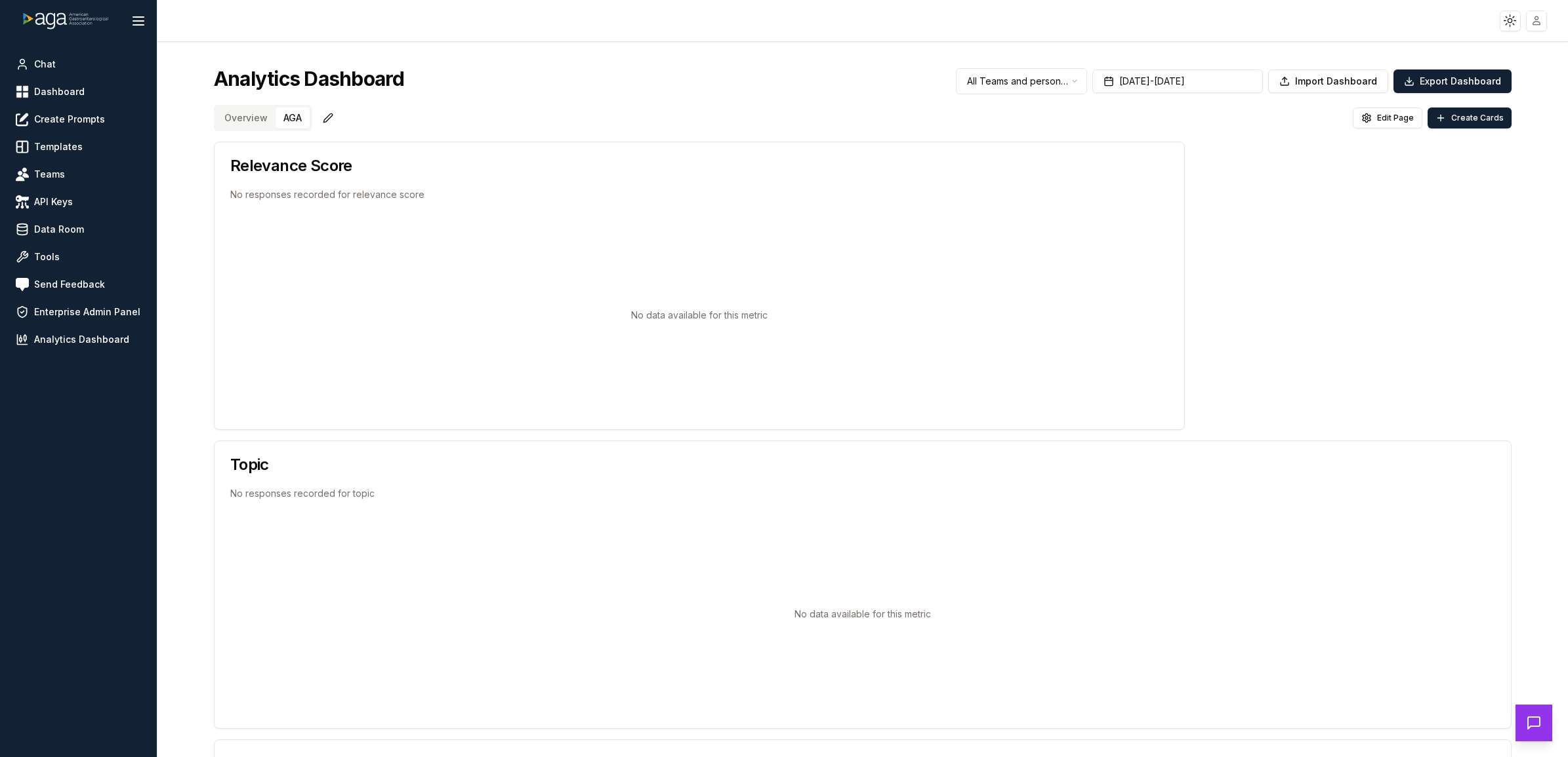
click at [289, 121] on button "AGA" at bounding box center [293, 118] width 34 height 21
click at [70, 263] on link "Tools" at bounding box center [78, 257] width 136 height 23
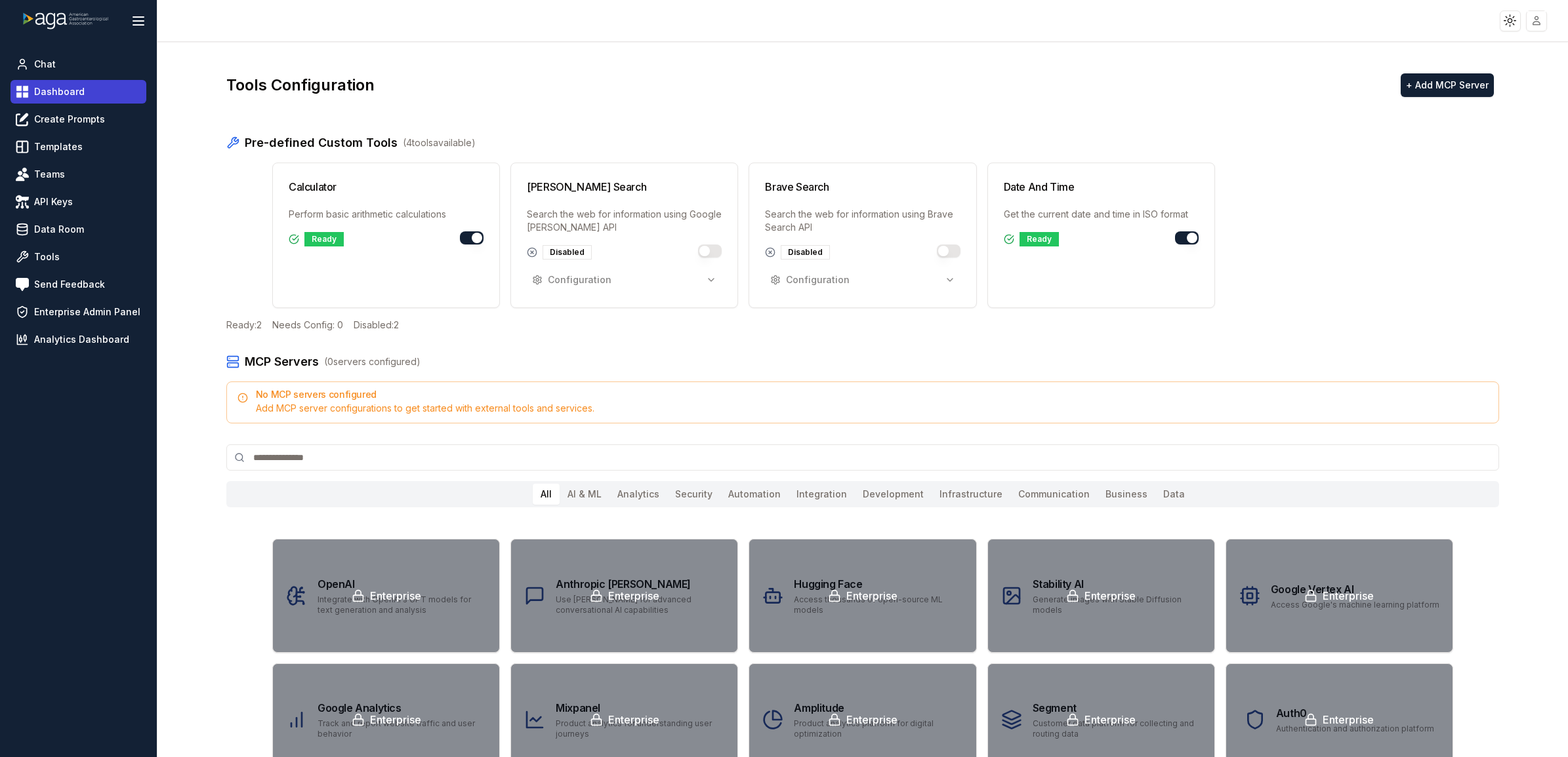
click at [76, 101] on link "Dashboard" at bounding box center [78, 92] width 136 height 23
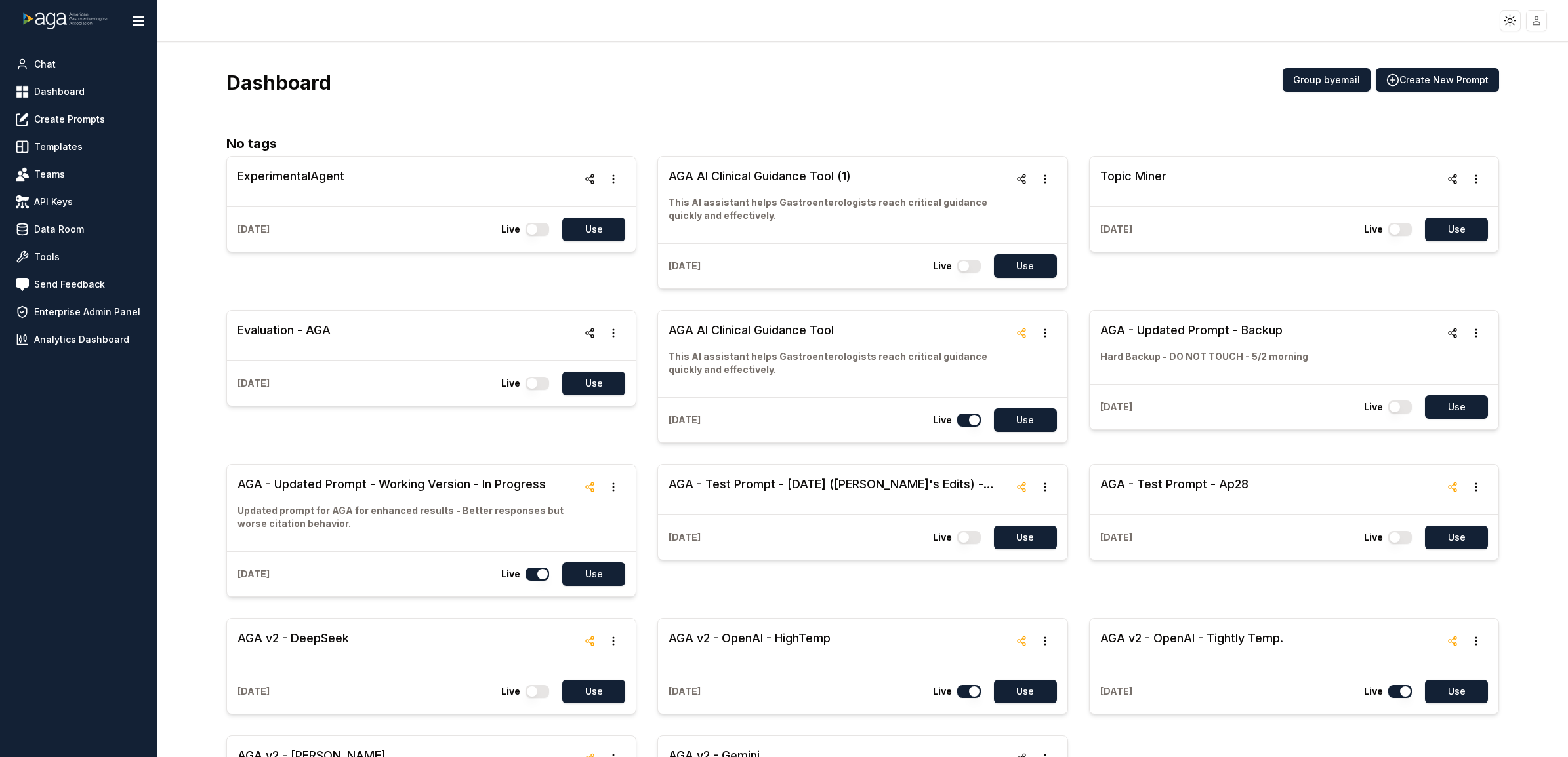
scroll to position [82, 0]
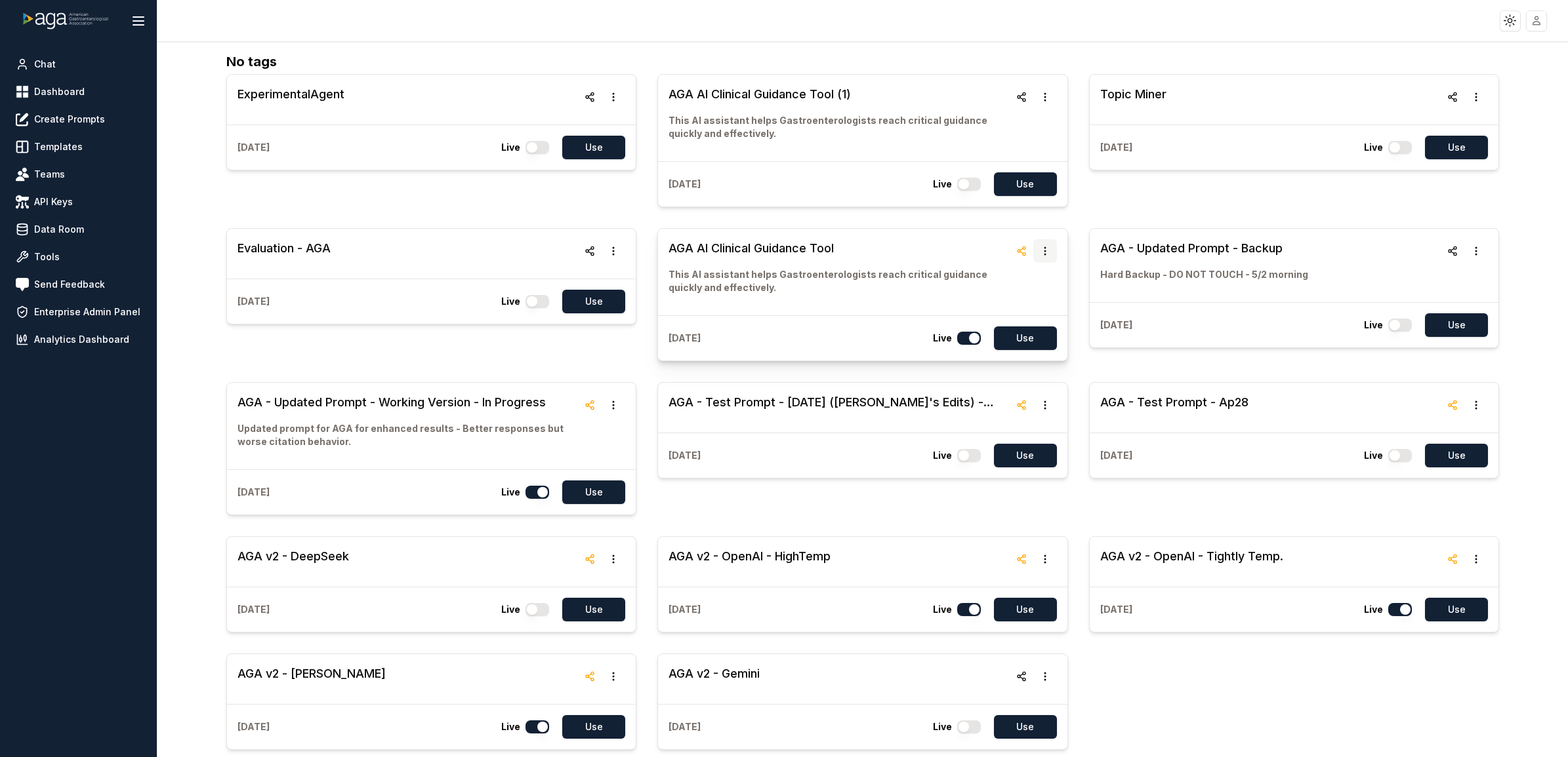
click at [1040, 249] on icon "button" at bounding box center [1045, 251] width 11 height 11
click at [1061, 244] on div "ExperimentalAgent [DATE] Live Use AGA AI Clinical Guidance Tool (1) This AI ass…" at bounding box center [863, 412] width 1273 height 676
click at [864, 257] on h3 "AGA AI Clinical Guidance Tool" at bounding box center [838, 249] width 341 height 18
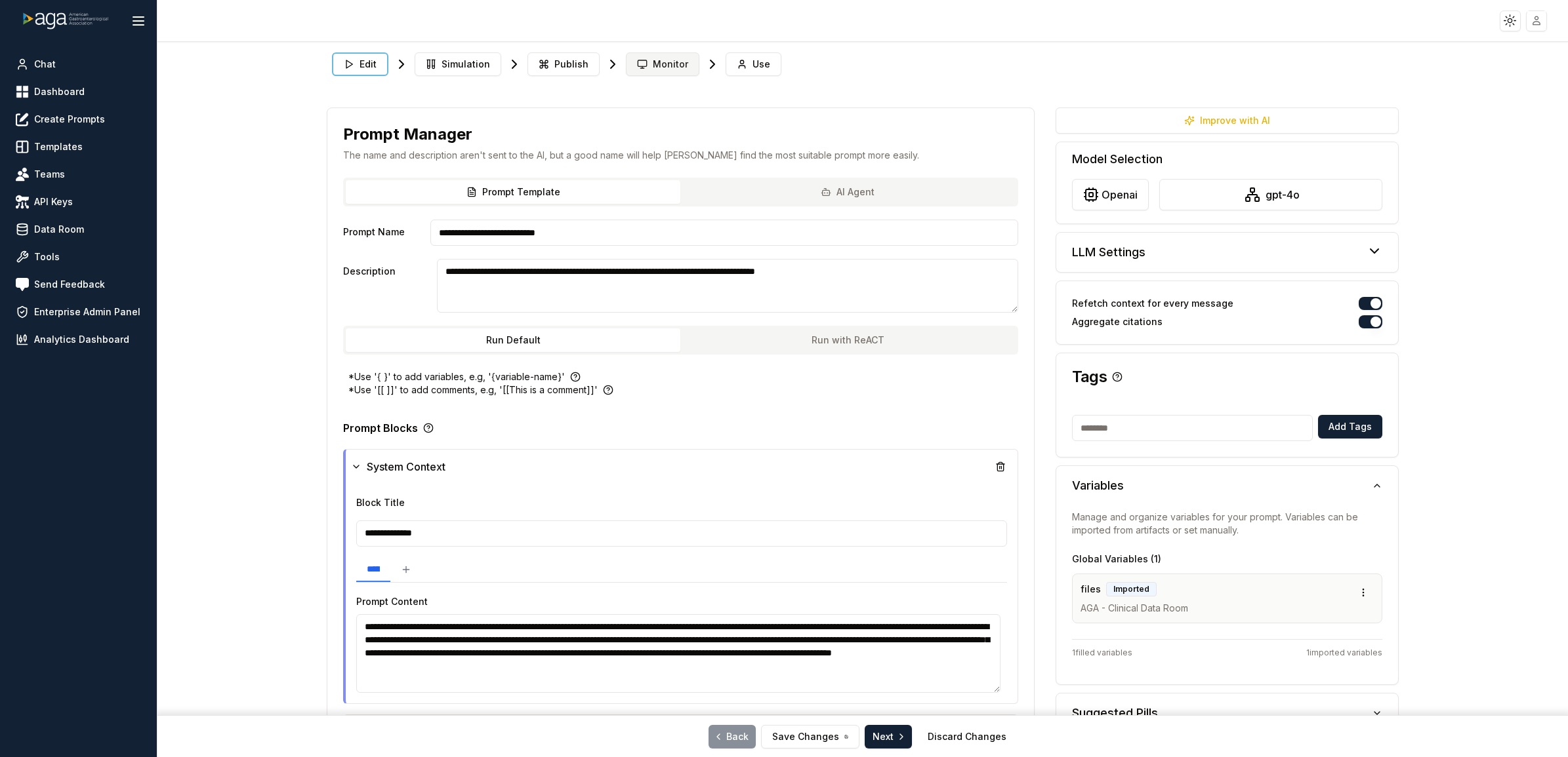
click at [653, 66] on span "Monitor" at bounding box center [670, 64] width 35 height 13
click at [665, 66] on span "Monitor" at bounding box center [670, 64] width 35 height 13
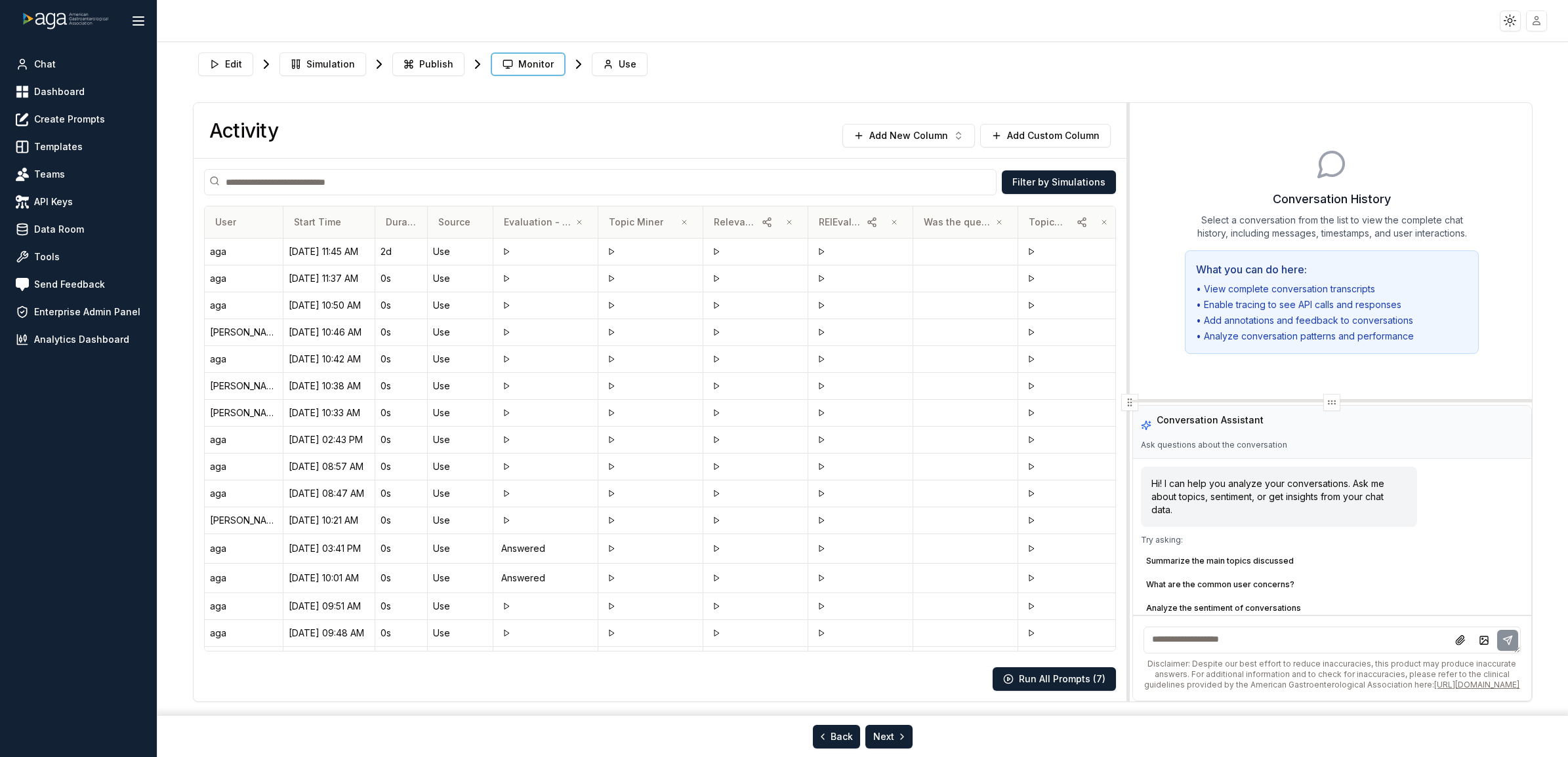
click at [950, 220] on span "Was the question answered effectively?" at bounding box center [957, 222] width 67 height 13
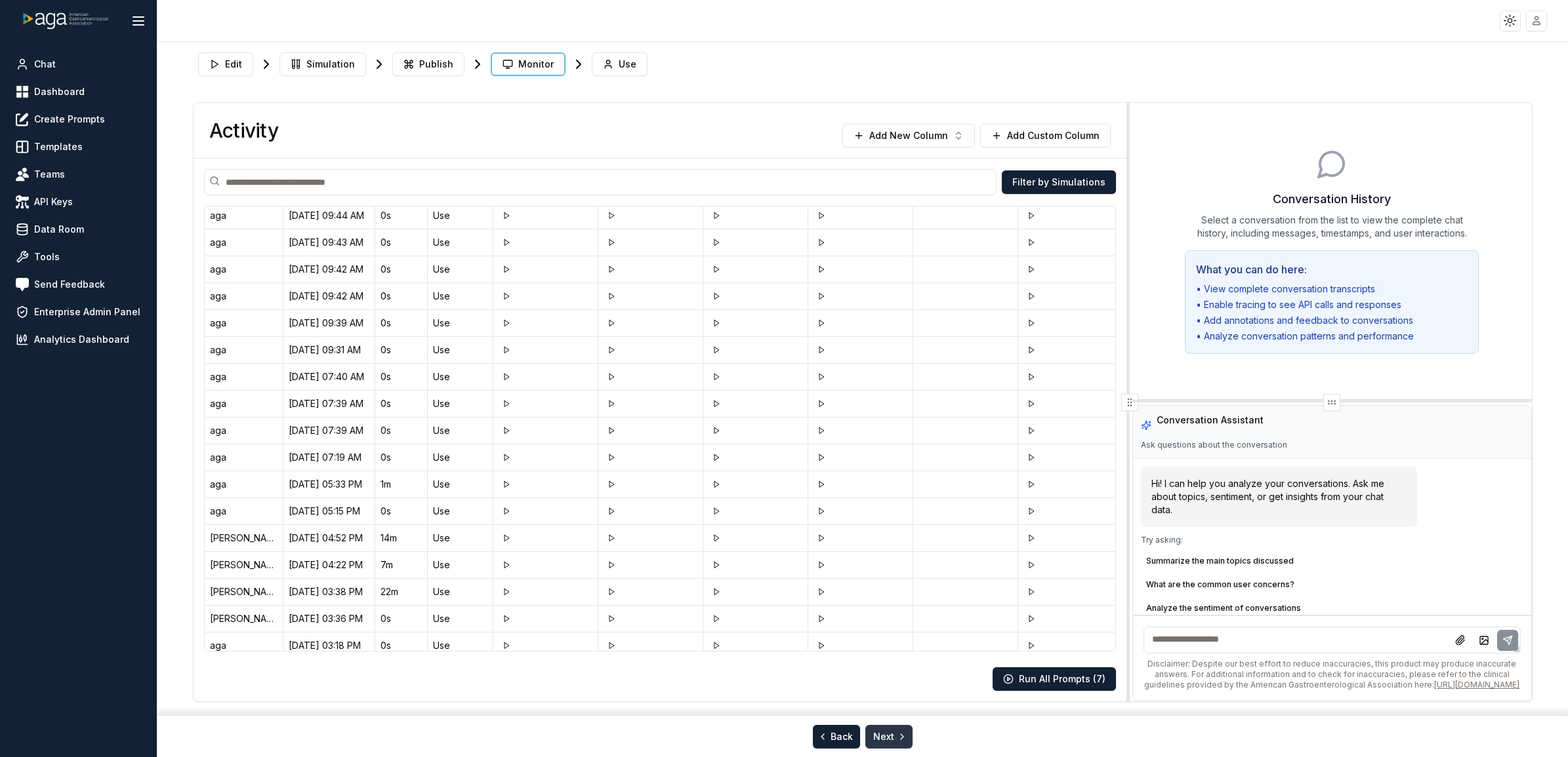
scroll to position [409, 0]
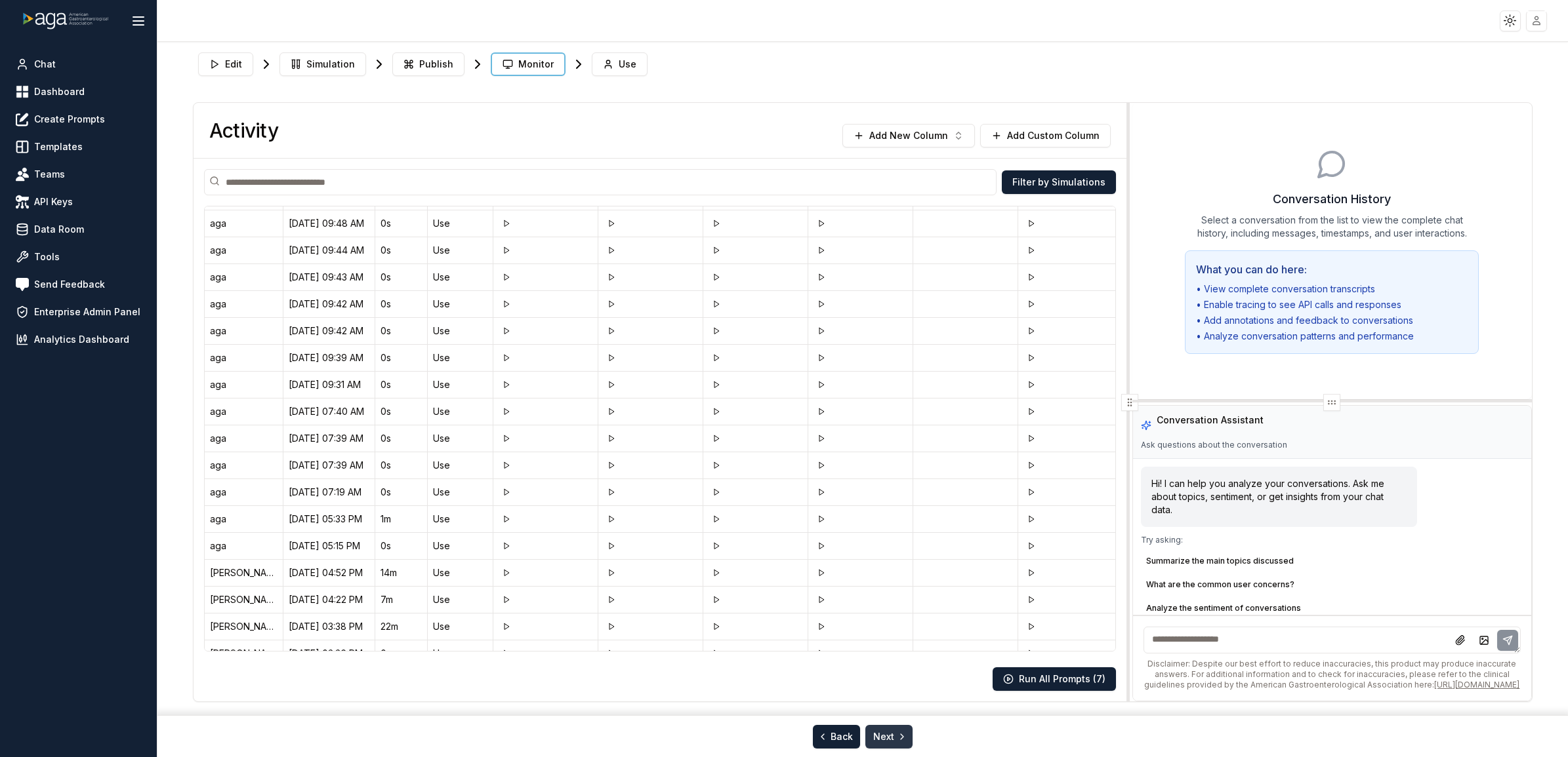
click at [887, 330] on button "Next" at bounding box center [889, 737] width 48 height 23
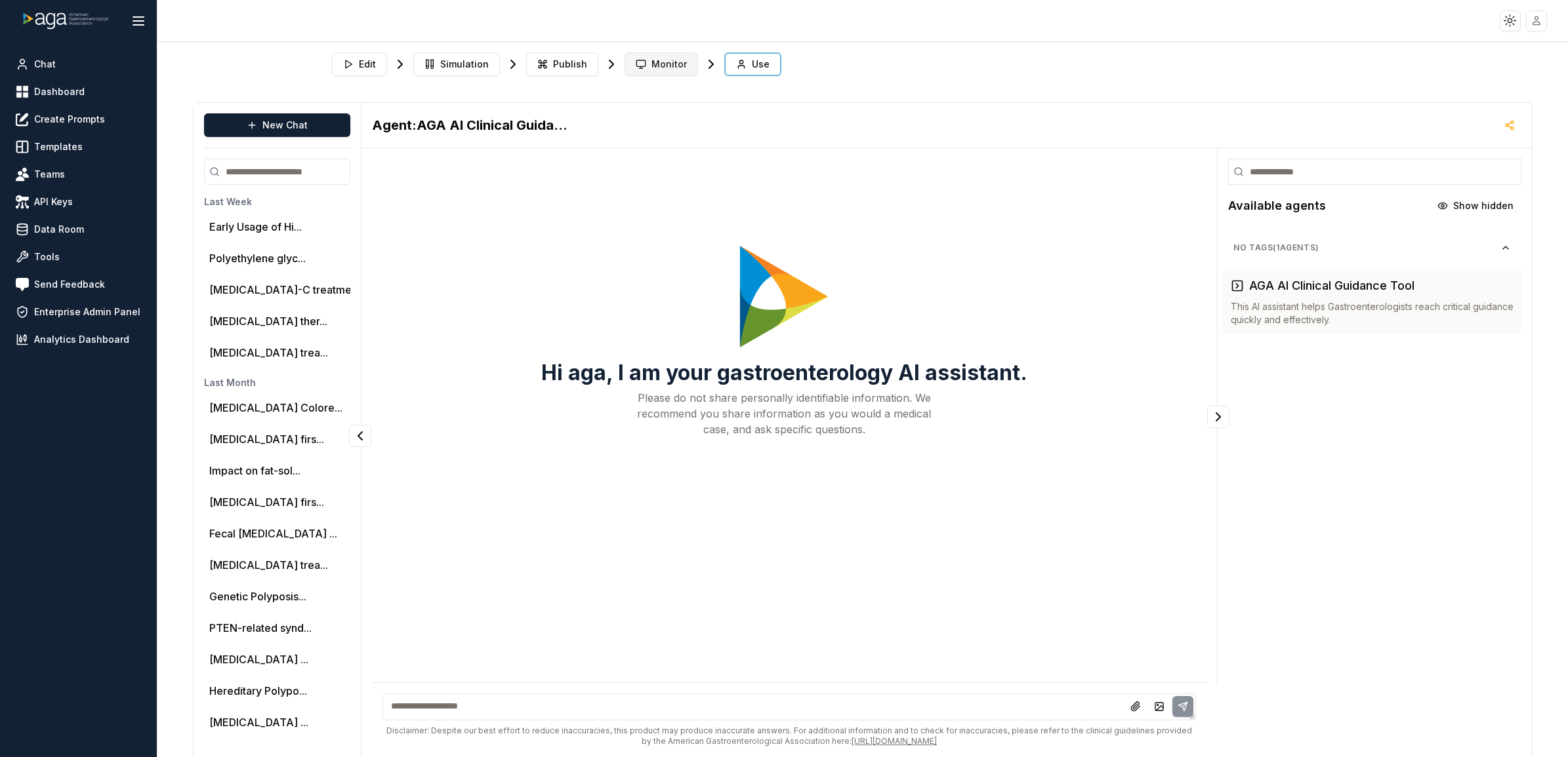
click at [660, 59] on span "Monitor" at bounding box center [669, 64] width 35 height 13
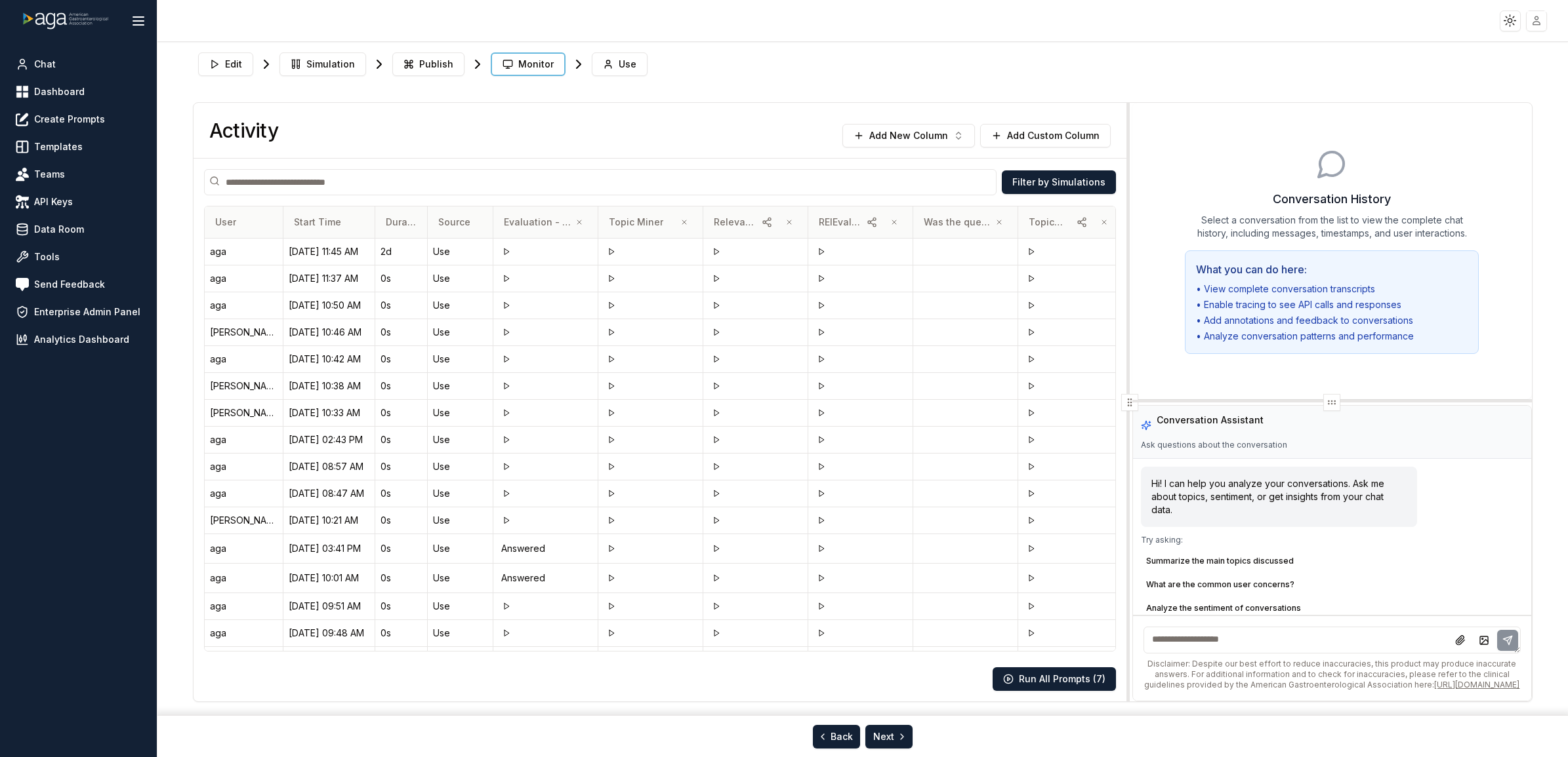
click at [948, 221] on span "Was the question answered effectively?" at bounding box center [957, 222] width 67 height 13
click at [943, 222] on span "Was the question answered effectively?" at bounding box center [957, 222] width 67 height 13
click at [244, 67] on button "Edit" at bounding box center [226, 64] width 55 height 23
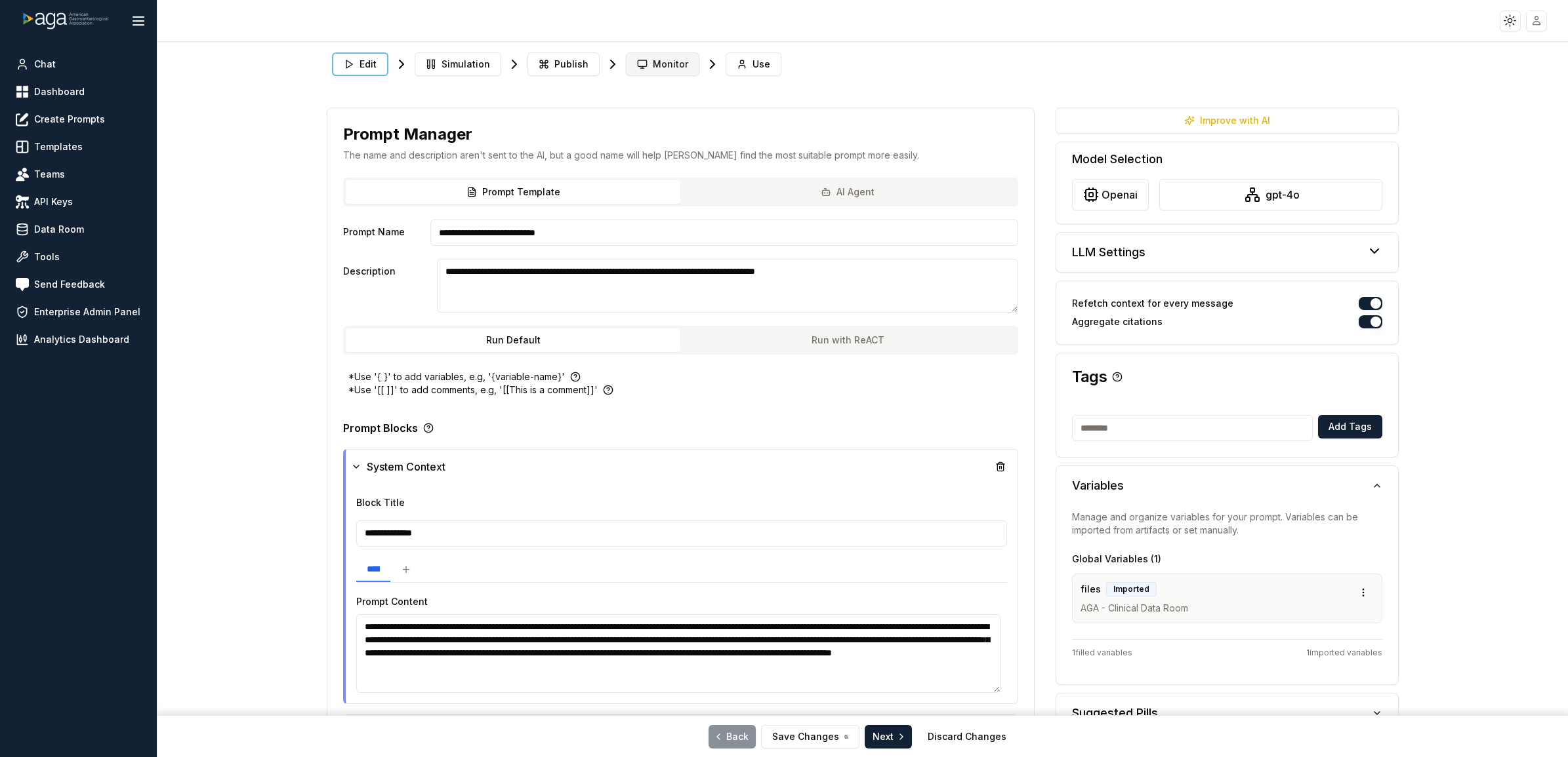
click at [673, 69] on span "Monitor" at bounding box center [670, 64] width 35 height 13
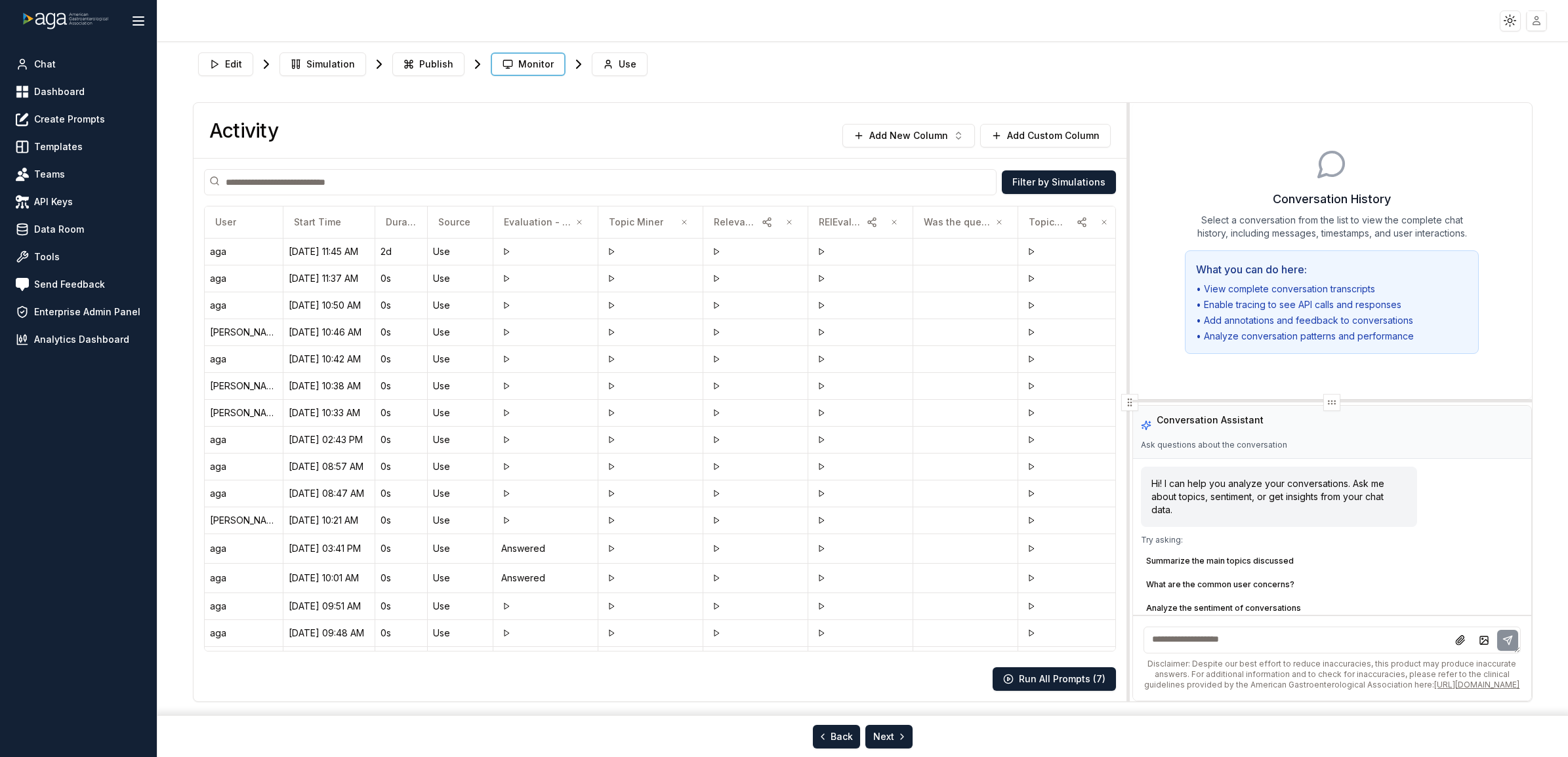
click at [1166, 21] on html "Toggle theme Toggle user menu Chat Dashboard Create Prompts Templates Teams API…" at bounding box center [784, 378] width 1568 height 757
click at [1166, 127] on div "Sign out" at bounding box center [1474, 136] width 140 height 21
